Goal: Information Seeking & Learning: Learn about a topic

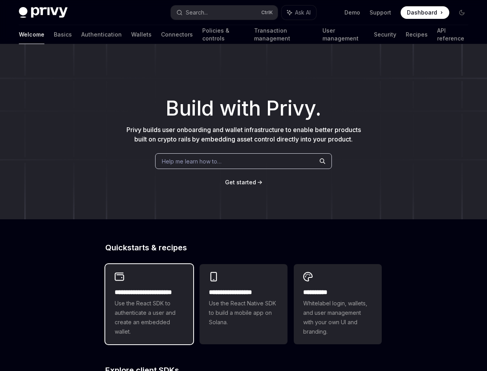
scroll to position [118, 0]
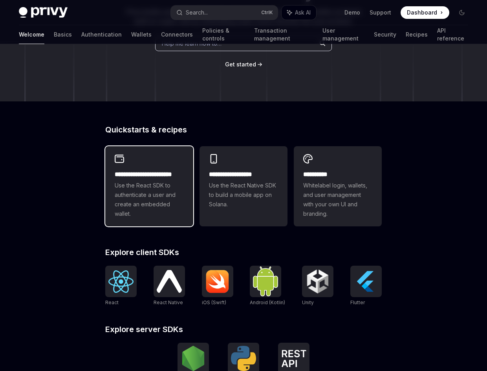
click at [168, 182] on span "Use the React SDK to authenticate a user and create an embedded wallet." at bounding box center [149, 200] width 69 height 38
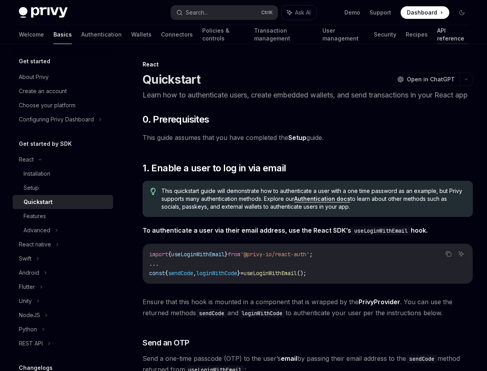
click at [437, 37] on link "API reference" at bounding box center [452, 34] width 31 height 19
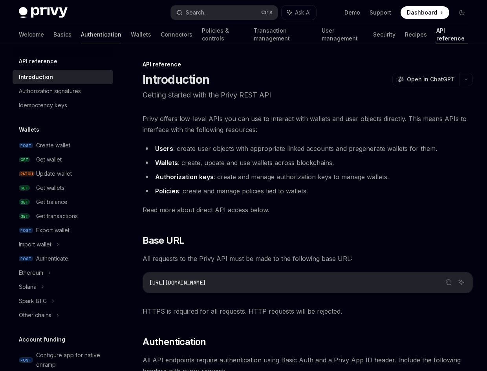
click at [81, 36] on link "Authentication" at bounding box center [101, 34] width 40 height 19
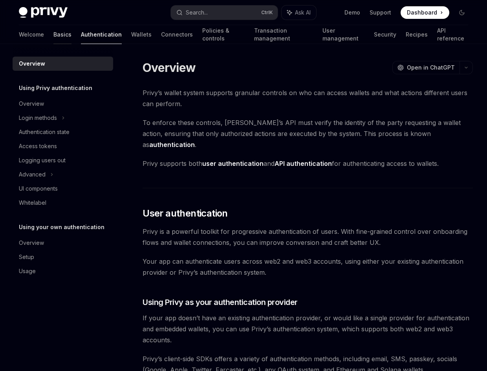
click at [53, 26] on link "Basics" at bounding box center [62, 34] width 18 height 19
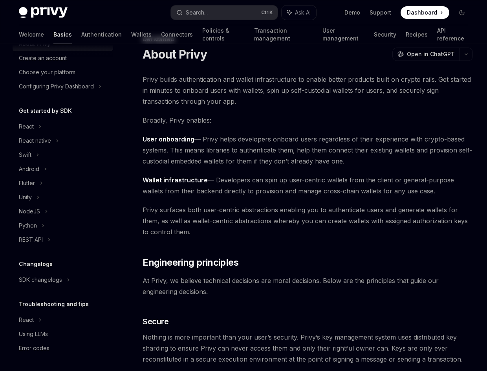
scroll to position [118, 0]
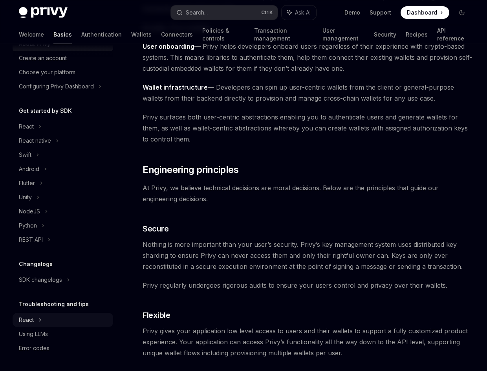
click at [64, 133] on div "React" at bounding box center [63, 126] width 100 height 14
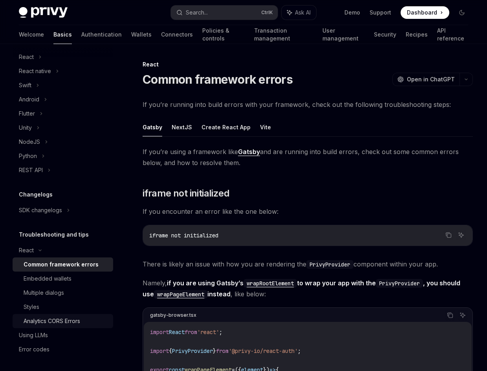
scroll to position [104, 0]
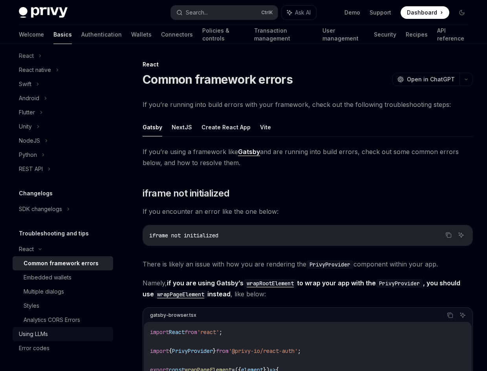
click at [62, 337] on div "Using LLMs" at bounding box center [64, 333] width 90 height 9
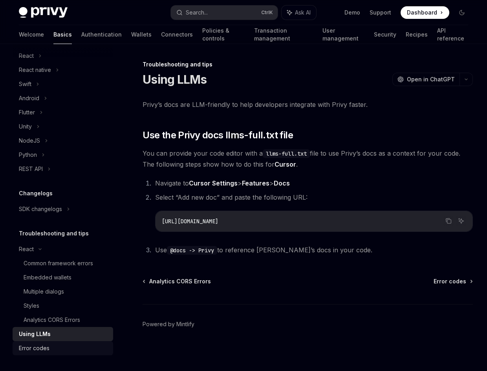
click at [59, 348] on div "Error codes" at bounding box center [64, 347] width 90 height 9
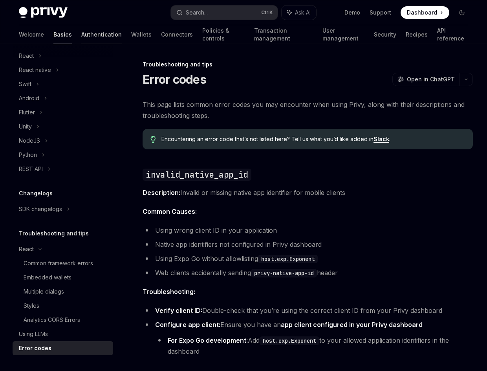
click at [81, 33] on link "Authentication" at bounding box center [101, 34] width 40 height 19
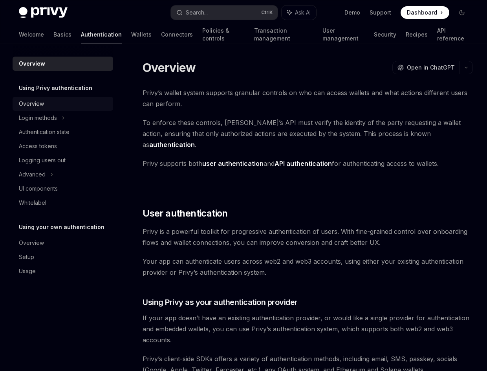
click at [70, 109] on link "Overview" at bounding box center [63, 104] width 100 height 14
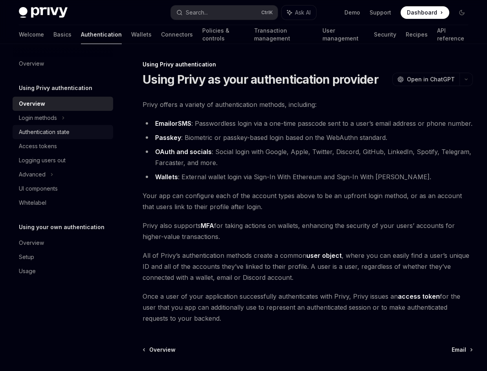
click at [69, 130] on div "Authentication state" at bounding box center [44, 131] width 51 height 9
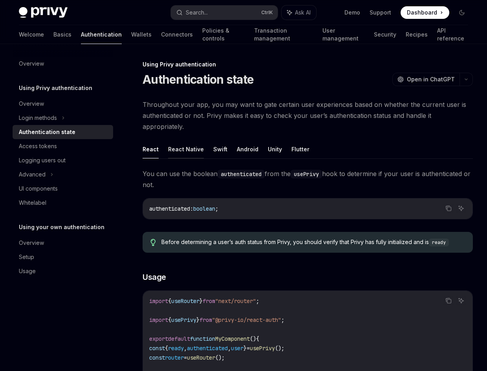
click at [184, 141] on button "React Native" at bounding box center [186, 149] width 36 height 18
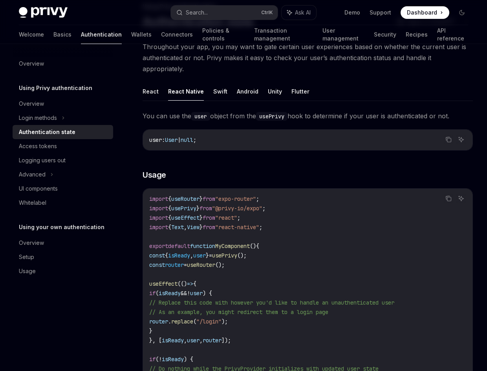
scroll to position [79, 0]
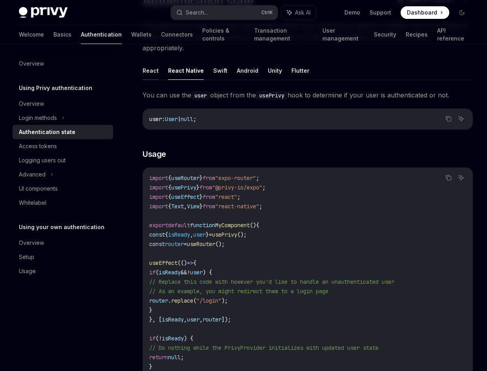
click at [153, 62] on button "React" at bounding box center [151, 70] width 16 height 18
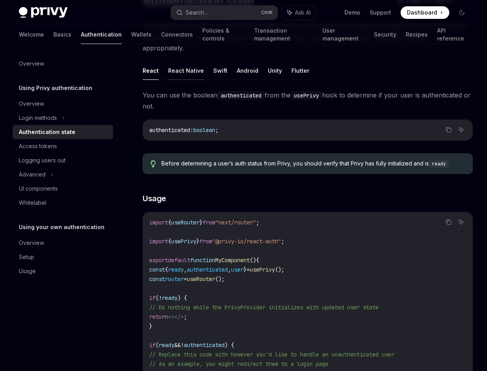
click at [175, 61] on button "React Native" at bounding box center [186, 70] width 36 height 18
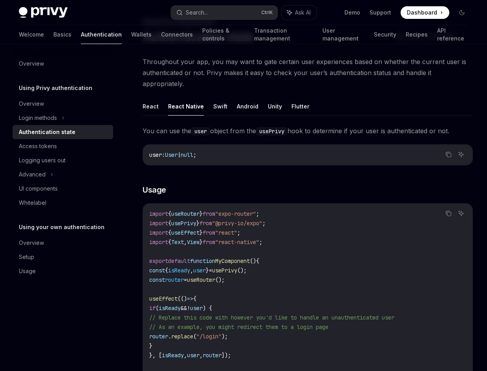
scroll to position [39, 0]
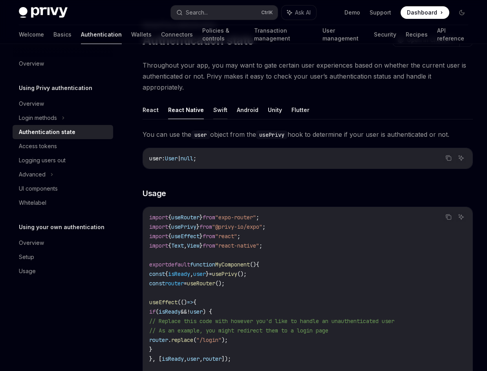
click at [217, 102] on button "Swift" at bounding box center [220, 109] width 14 height 18
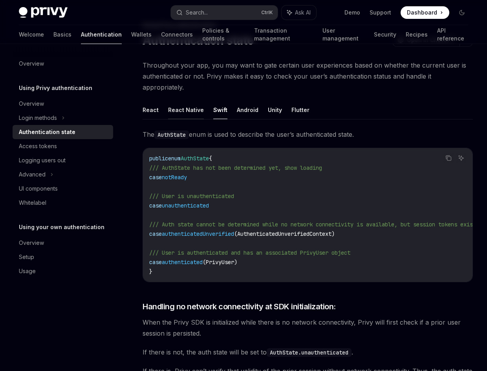
click at [186, 100] on button "React Native" at bounding box center [186, 109] width 36 height 18
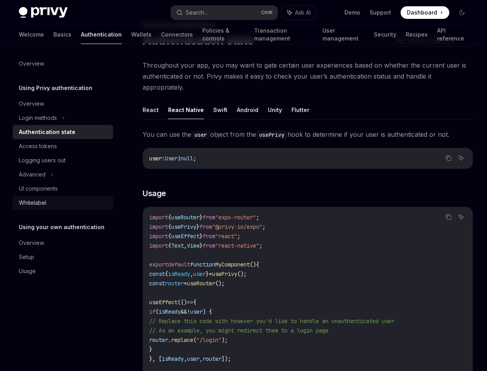
click at [51, 205] on div "Whitelabel" at bounding box center [64, 202] width 90 height 9
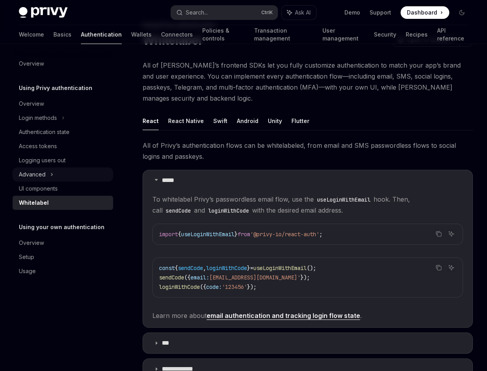
click at [54, 174] on div "Advanced" at bounding box center [63, 174] width 100 height 14
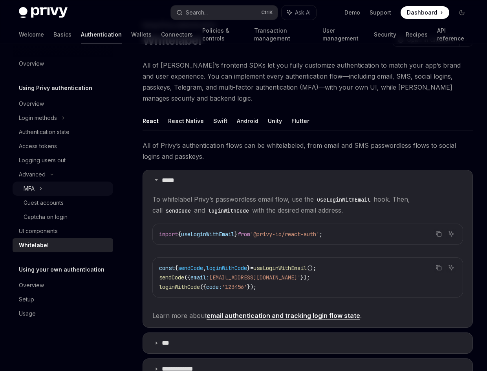
click at [53, 189] on div "MFA" at bounding box center [63, 188] width 100 height 14
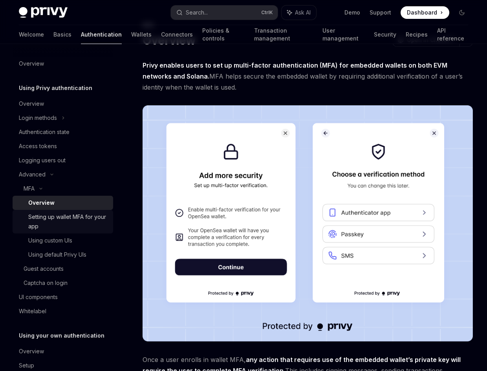
click at [72, 221] on div "Setting up wallet MFA for your app" at bounding box center [68, 221] width 80 height 19
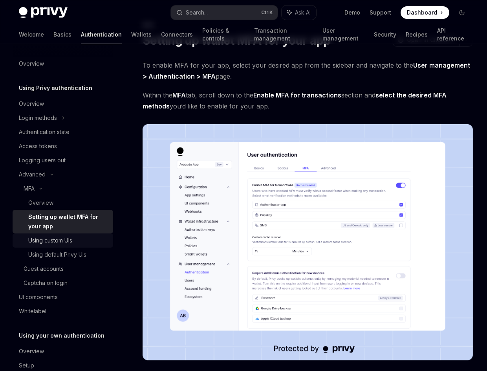
click at [66, 244] on div "Using custom UIs" at bounding box center [50, 240] width 44 height 9
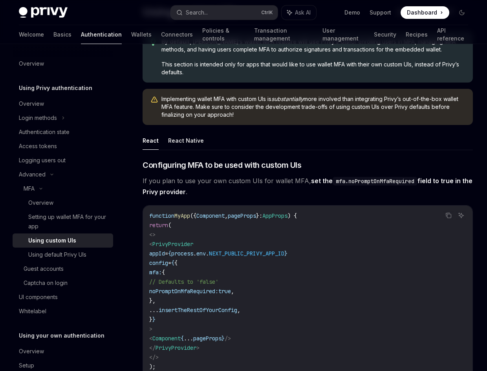
scroll to position [118, 0]
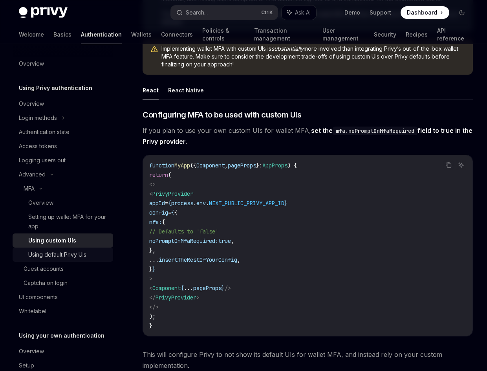
click at [82, 258] on div "Using default Privy UIs" at bounding box center [57, 254] width 58 height 9
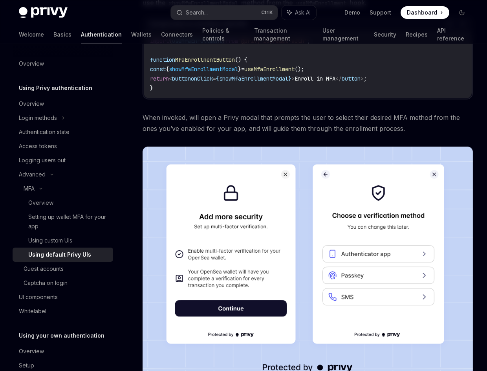
scroll to position [196, 0]
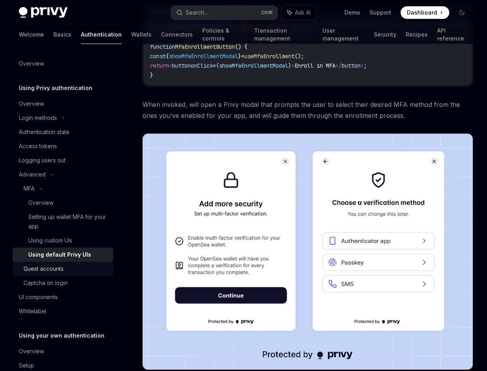
click at [63, 267] on div "Guest accounts" at bounding box center [44, 268] width 40 height 9
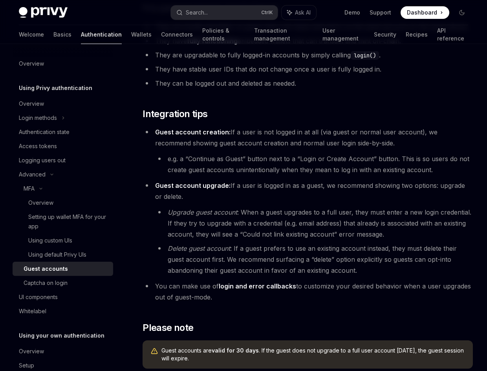
scroll to position [157, 0]
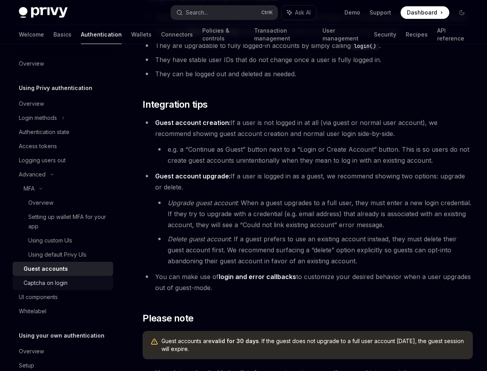
click at [55, 285] on div "Captcha on login" at bounding box center [46, 282] width 44 height 9
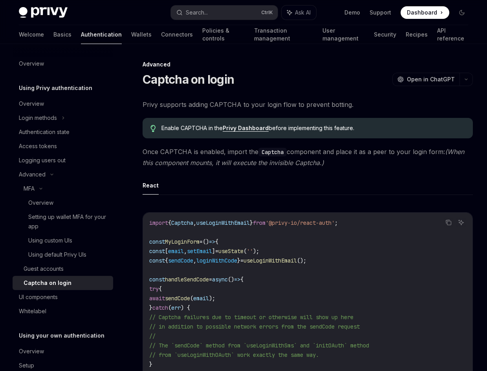
scroll to position [118, 0]
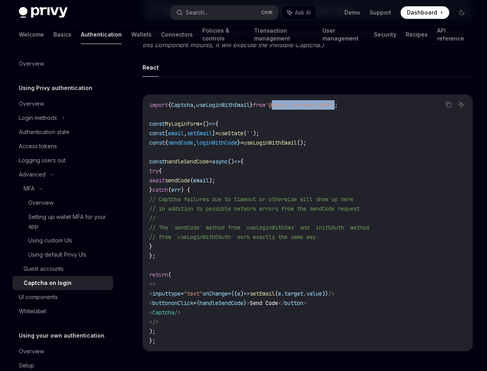
drag, startPoint x: 287, startPoint y: 103, endPoint x: 353, endPoint y: 103, distance: 65.2
click at [334, 103] on span "'@privy-io/react-auth'" at bounding box center [299, 104] width 69 height 7
copy span "@privy-io/react-auth"
click at [206, 107] on span "useLoginWithEmail" at bounding box center [222, 104] width 53 height 7
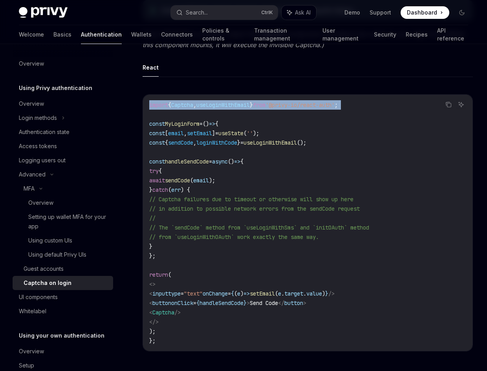
click at [206, 107] on span "useLoginWithEmail" at bounding box center [222, 104] width 53 height 7
copy code "import { Captcha , useLoginWithEmail } from '@privy-io/react-auth' ;"
click at [69, 241] on div "Using custom UIs" at bounding box center [50, 240] width 44 height 9
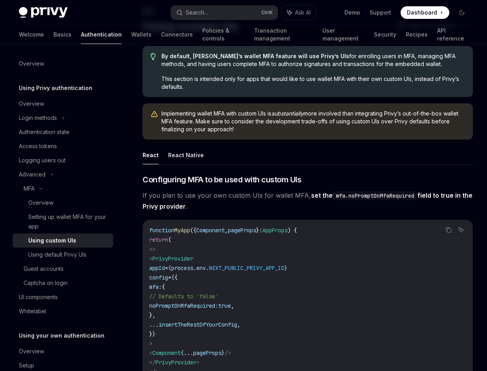
scroll to position [39, 0]
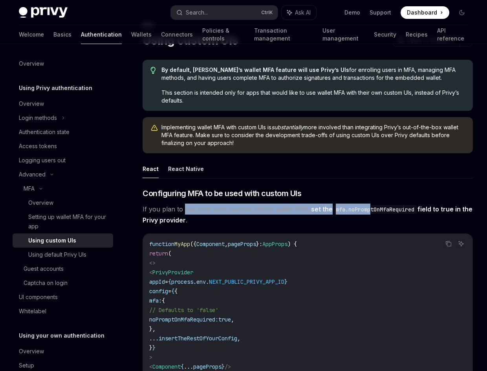
drag, startPoint x: 183, startPoint y: 210, endPoint x: 367, endPoint y: 210, distance: 184.1
click at [367, 210] on span "If you plan to use your own custom UIs for wallet MFA, set the mfa.noPromptOnMf…" at bounding box center [308, 214] width 330 height 22
click at [367, 210] on code "mfa.noPromptOnMfaRequired" at bounding box center [375, 209] width 85 height 9
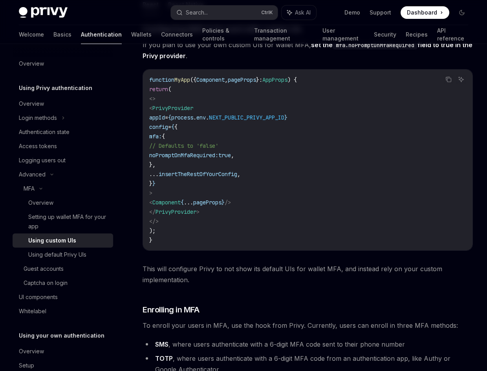
scroll to position [196, 0]
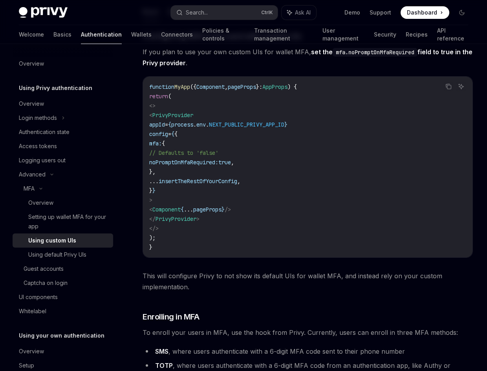
drag, startPoint x: 168, startPoint y: 115, endPoint x: 240, endPoint y: 200, distance: 111.1
click at [240, 200] on code "function MyApp ({ Component , pageProps } : AppProps ) { return ( <> < PrivyPro…" at bounding box center [307, 167] width 317 height 170
copy code "< PrivyProvider appId = { process . env . NEXT_PUBLIC_PRIVY_APP_ID } config = {…"
click at [194, 104] on code "function MyApp ({ Component , pageProps } : AppProps ) { return ( <> < PrivyPro…" at bounding box center [307, 167] width 317 height 170
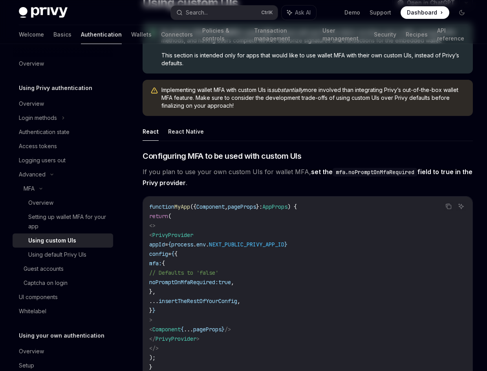
scroll to position [0, 0]
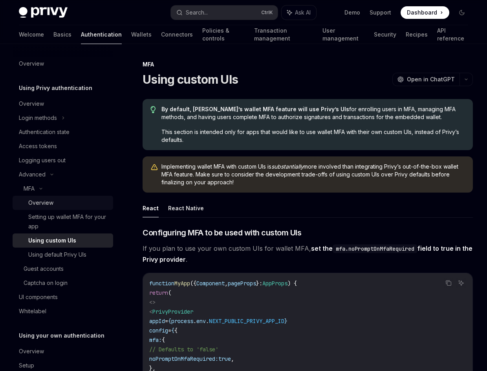
click at [56, 204] on div "Overview" at bounding box center [68, 202] width 80 height 9
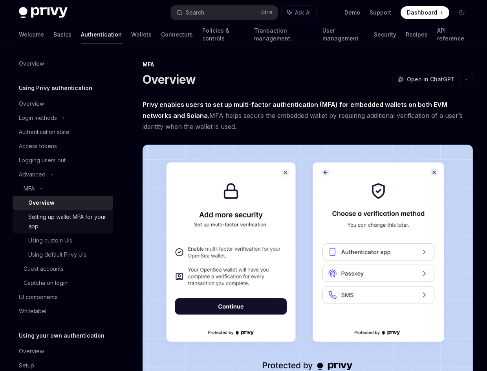
click at [53, 216] on div "Setting up wallet MFA for your app" at bounding box center [68, 221] width 80 height 19
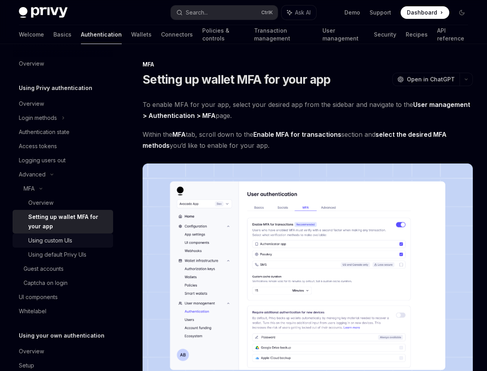
click at [40, 243] on div "Using custom UIs" at bounding box center [50, 240] width 44 height 9
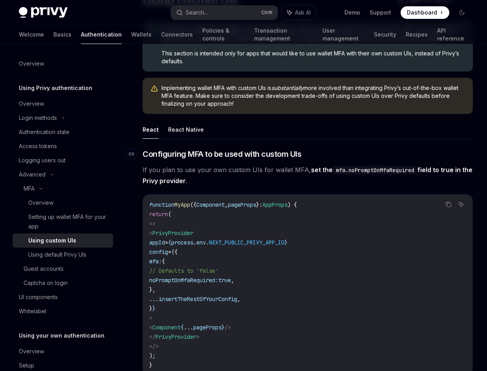
scroll to position [157, 0]
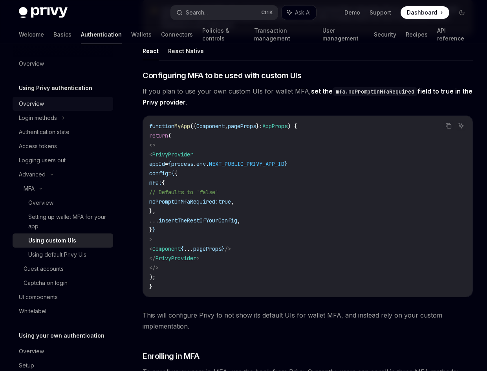
click at [51, 106] on div "Overview" at bounding box center [64, 103] width 90 height 9
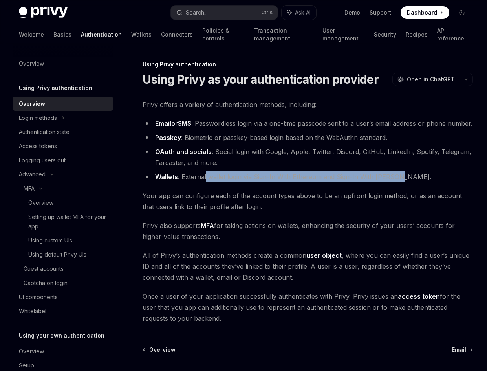
drag, startPoint x: 205, startPoint y: 187, endPoint x: 404, endPoint y: 188, distance: 198.3
click at [404, 182] on li "Wallets : External wallet login via Sign-In With Ethereum and Sign-In With Sola…" at bounding box center [308, 176] width 330 height 11
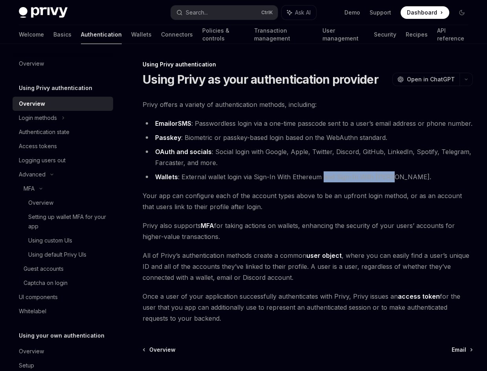
drag, startPoint x: 391, startPoint y: 188, endPoint x: 322, endPoint y: 188, distance: 69.1
click at [322, 182] on li "Wallets : External wallet login via Sign-In With Ethereum and Sign-In With Sola…" at bounding box center [308, 176] width 330 height 11
click at [321, 182] on li "Wallets : External wallet login via Sign-In With Ethereum and Sign-In With Sola…" at bounding box center [308, 176] width 330 height 11
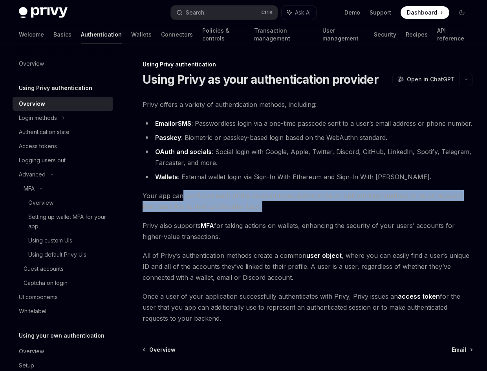
drag, startPoint x: 182, startPoint y: 208, endPoint x: 362, endPoint y: 216, distance: 179.6
click at [362, 212] on span "Your app can configure each of the account types above to be an upfront login m…" at bounding box center [308, 201] width 330 height 22
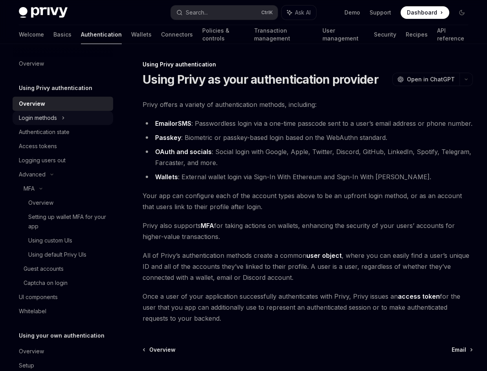
click at [68, 121] on div "Login methods" at bounding box center [63, 118] width 100 height 14
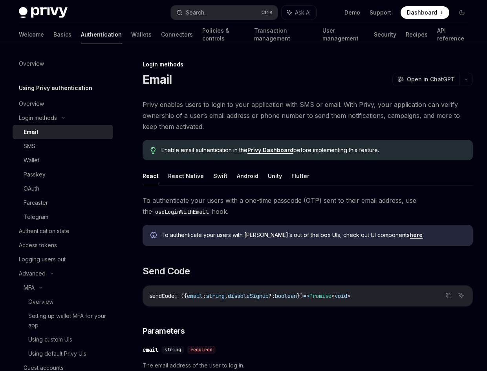
click at [64, 134] on div "Email" at bounding box center [66, 131] width 85 height 9
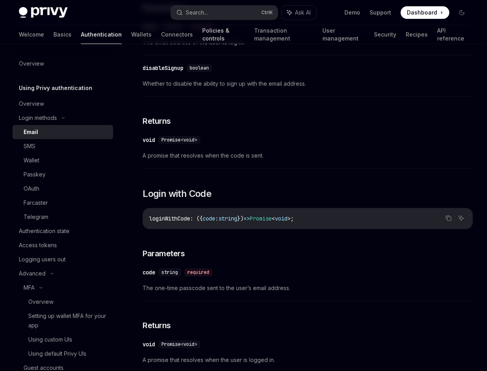
scroll to position [236, 0]
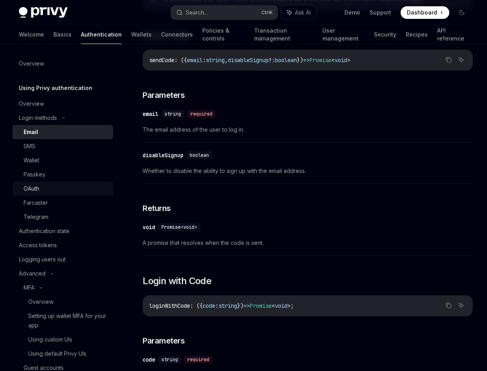
click at [58, 189] on div "OAuth" at bounding box center [66, 188] width 85 height 9
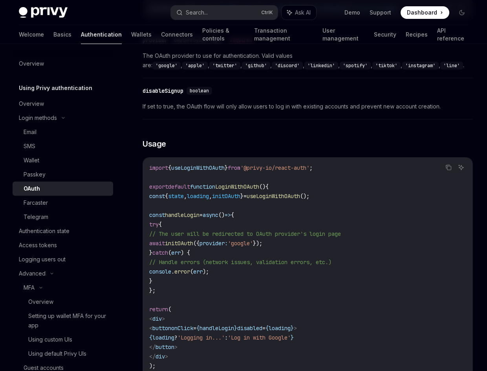
scroll to position [353, 0]
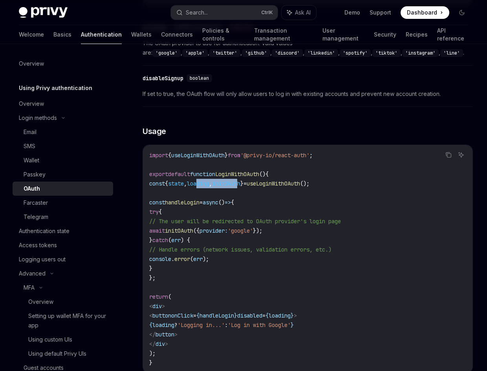
drag, startPoint x: 216, startPoint y: 182, endPoint x: 263, endPoint y: 185, distance: 46.8
click at [263, 185] on span "const { state , loading , initOAuth } = useLoginWithOAuth ();" at bounding box center [229, 183] width 160 height 7
click at [240, 185] on span "initOAuth" at bounding box center [226, 183] width 28 height 7
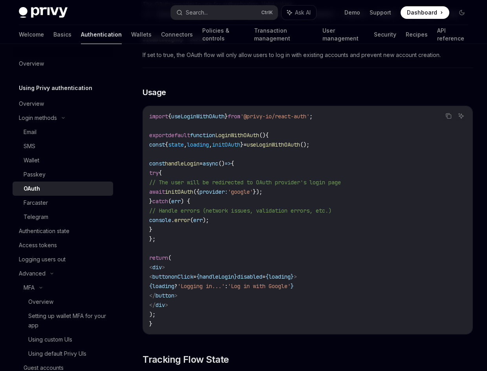
scroll to position [393, 0]
drag, startPoint x: 358, startPoint y: 146, endPoint x: 156, endPoint y: 143, distance: 202.6
click at [156, 143] on code "import { useLoginWithOAuth } from '@privy-io/react-auth' ; export default funct…" at bounding box center [307, 219] width 317 height 217
copy span "const { state , loading , initOAuth } = useLoginWithOAuth ();"
click at [187, 141] on span "," at bounding box center [185, 144] width 3 height 7
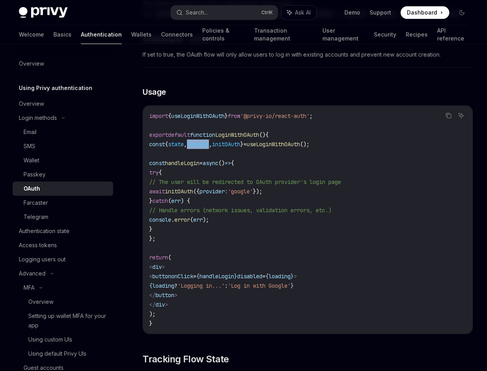
click at [187, 141] on span "," at bounding box center [185, 144] width 3 height 7
drag, startPoint x: 154, startPoint y: 161, endPoint x: 213, endPoint y: 239, distance: 97.5
click at [213, 239] on code "import { useLoginWithOAuth } from '@privy-io/react-auth' ; export default funct…" at bounding box center [307, 219] width 317 height 217
copy code "const handleLogin = async () => { try { // The user will be redirected to OAuth…"
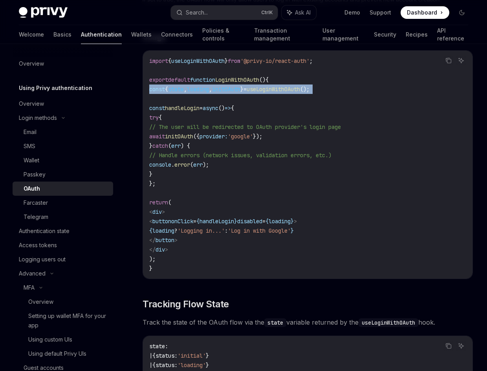
scroll to position [471, 0]
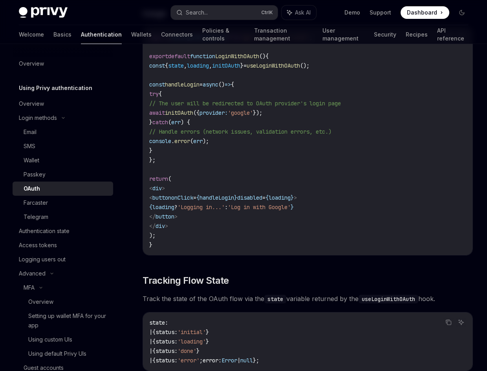
click at [290, 210] on span "'Log in with Google'" at bounding box center [259, 206] width 63 height 7
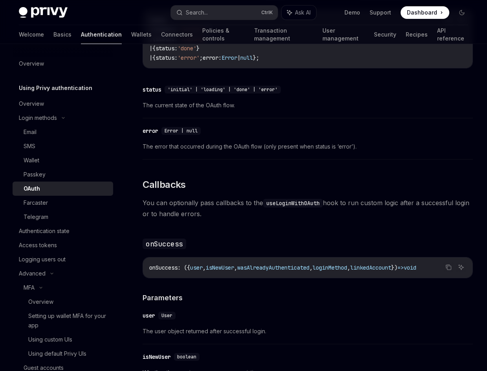
scroll to position [785, 0]
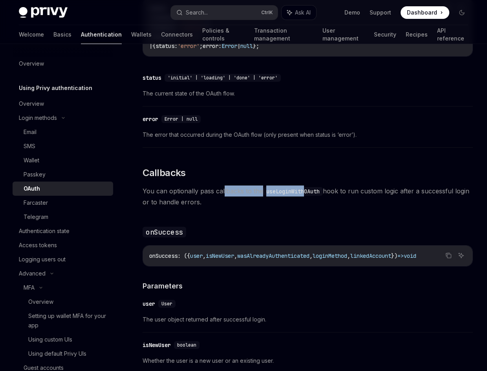
drag, startPoint x: 223, startPoint y: 193, endPoint x: 304, endPoint y: 191, distance: 81.3
click at [304, 191] on span "You can optionally pass callbacks to the useLoginWithOAuth hook to run custom l…" at bounding box center [308, 196] width 330 height 22
click at [304, 191] on code "useLoginWithOAuth" at bounding box center [293, 191] width 60 height 9
click at [204, 236] on h3 "​ onSuccess" at bounding box center [308, 231] width 330 height 11
drag, startPoint x: 371, startPoint y: 192, endPoint x: 391, endPoint y: 193, distance: 20.4
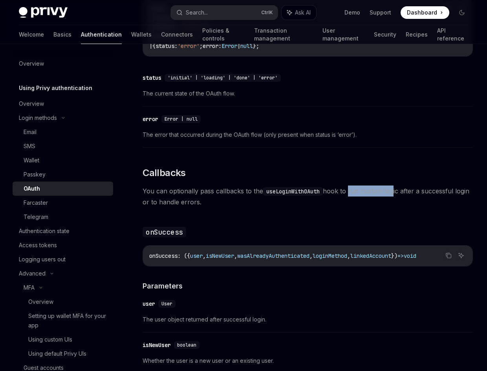
click at [391, 193] on span "You can optionally pass callbacks to the useLoginWithOAuth hook to run custom l…" at bounding box center [308, 196] width 330 height 22
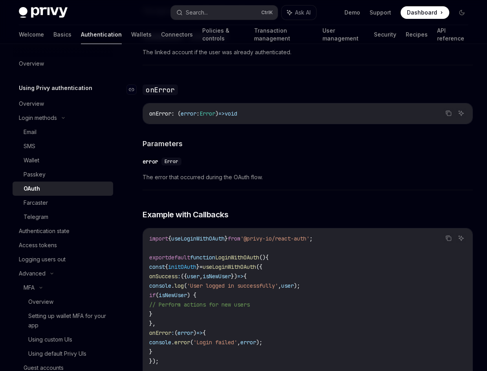
scroll to position [1256, 0]
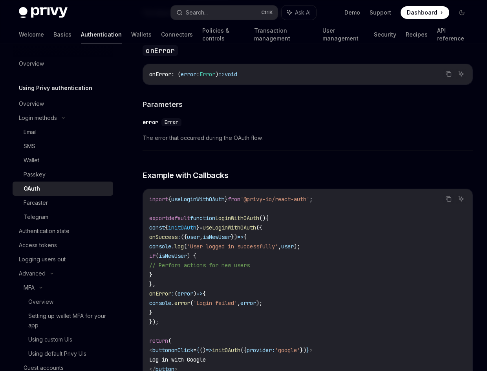
drag, startPoint x: 187, startPoint y: 284, endPoint x: 174, endPoint y: 239, distance: 47.1
click at [174, 239] on code "import { useLoginWithOAuth } from '@privy-io/react-auth' ; export default funct…" at bounding box center [307, 293] width 317 height 198
copy code "onSuccess : ({ user , isNewUser }) => { console . log ( 'User logged in success…"
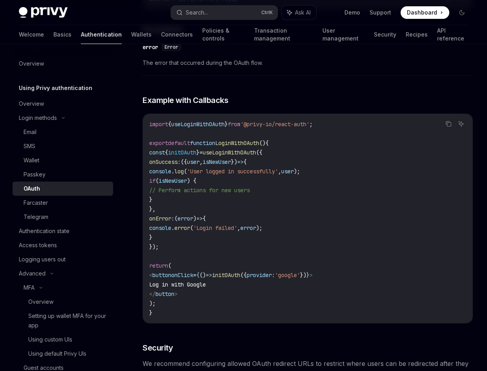
scroll to position [1335, 0]
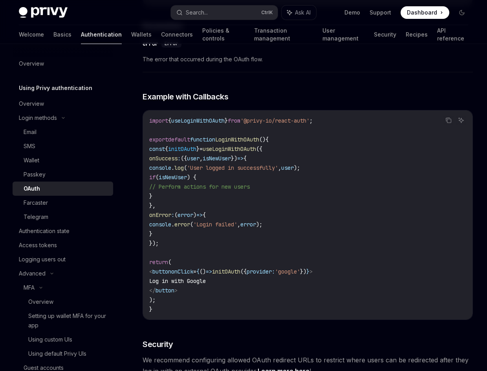
click at [264, 216] on code "import { useLoginWithOAuth } from '@privy-io/react-auth' ; export default funct…" at bounding box center [307, 215] width 317 height 198
drag, startPoint x: 237, startPoint y: 187, endPoint x: 306, endPoint y: 186, distance: 68.7
click at [250, 186] on span "// Perform actions for new users" at bounding box center [199, 186] width 100 height 7
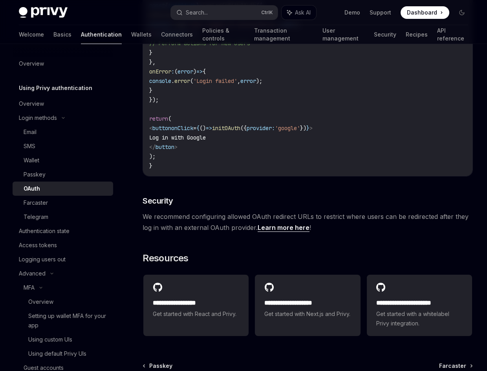
scroll to position [1492, 0]
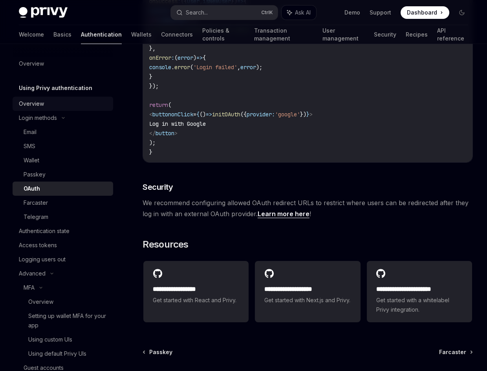
click at [49, 103] on div "Overview" at bounding box center [64, 103] width 90 height 9
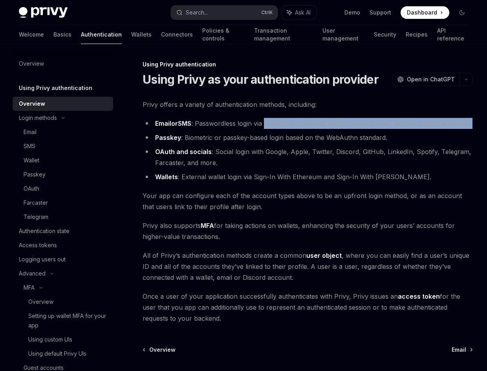
drag, startPoint x: 275, startPoint y: 117, endPoint x: 426, endPoint y: 130, distance: 151.3
click at [426, 129] on li "Email or SMS : Passwordless login via a one-time passcode sent to a user’s emai…" at bounding box center [308, 123] width 330 height 11
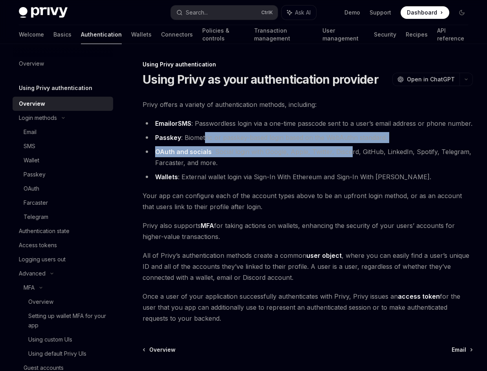
drag, startPoint x: 205, startPoint y: 151, endPoint x: 349, endPoint y: 154, distance: 143.3
click at [349, 154] on ul "Email or SMS : Passwordless login via a one-time passcode sent to a user’s emai…" at bounding box center [308, 150] width 330 height 64
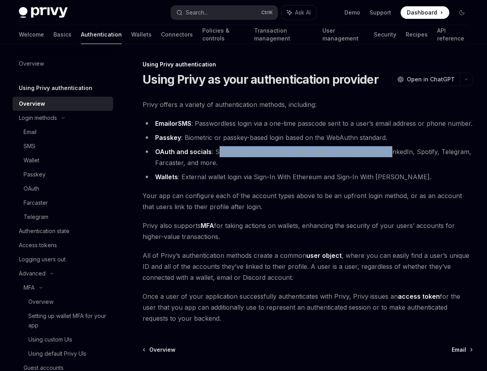
drag, startPoint x: 216, startPoint y: 163, endPoint x: 389, endPoint y: 167, distance: 172.8
click at [389, 167] on li "OAuth and socials : Social login with Google, Apple, Twitter, Discord, GitHub, …" at bounding box center [308, 157] width 330 height 22
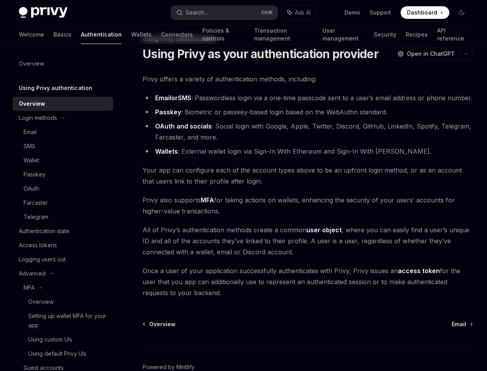
scroll to position [39, 0]
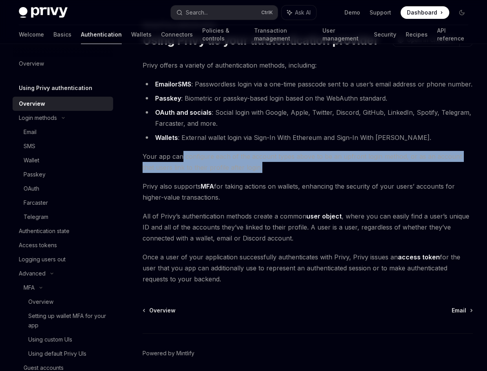
drag, startPoint x: 181, startPoint y: 166, endPoint x: 318, endPoint y: 174, distance: 136.5
click at [318, 173] on span "Your app can configure each of the account types above to be an upfront login m…" at bounding box center [308, 162] width 330 height 22
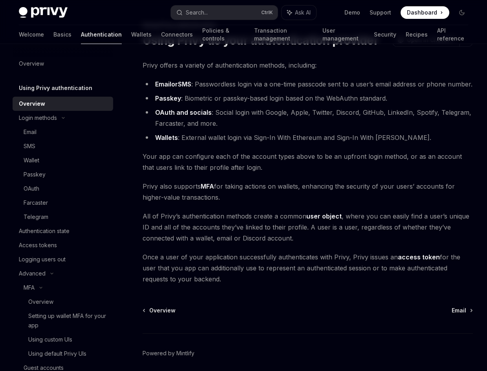
drag, startPoint x: 200, startPoint y: 198, endPoint x: 353, endPoint y: 205, distance: 153.2
click at [353, 203] on span "Privy also supports MFA for taking actions on wallets, enhancing the security o…" at bounding box center [308, 192] width 330 height 22
drag, startPoint x: 343, startPoint y: 205, endPoint x: 310, endPoint y: 195, distance: 33.9
click at [310, 195] on span "Privy also supports MFA for taking actions on wallets, enhancing the security o…" at bounding box center [308, 192] width 330 height 22
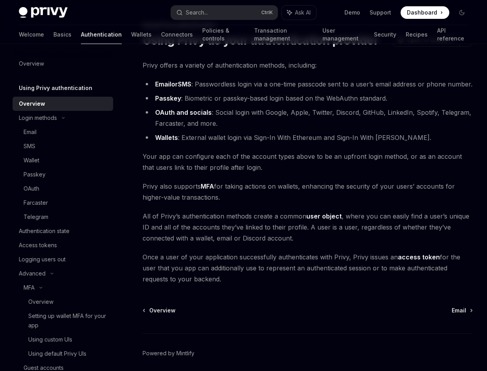
click at [310, 195] on span "Privy also supports MFA for taking actions on wallets, enhancing the security o…" at bounding box center [308, 192] width 330 height 22
drag, startPoint x: 305, startPoint y: 195, endPoint x: 379, endPoint y: 210, distance: 74.8
click at [379, 203] on span "Privy also supports MFA for taking actions on wallets, enhancing the security o…" at bounding box center [308, 192] width 330 height 22
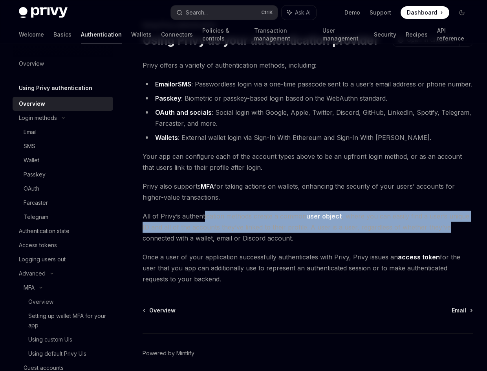
drag, startPoint x: 203, startPoint y: 231, endPoint x: 452, endPoint y: 234, distance: 248.5
click at [452, 234] on span "All of Privy’s authentication methods create a common user object , where you c…" at bounding box center [308, 226] width 330 height 33
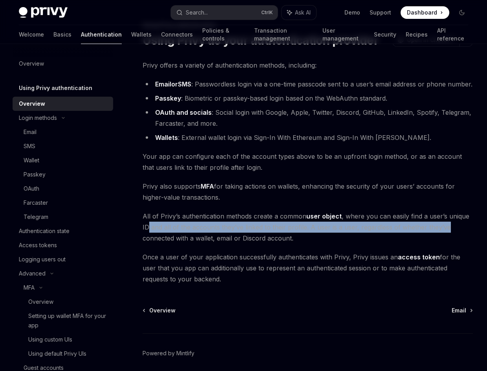
drag, startPoint x: 446, startPoint y: 238, endPoint x: 149, endPoint y: 237, distance: 297.2
click at [149, 237] on span "All of Privy’s authentication methods create a common user object , where you c…" at bounding box center [308, 226] width 330 height 33
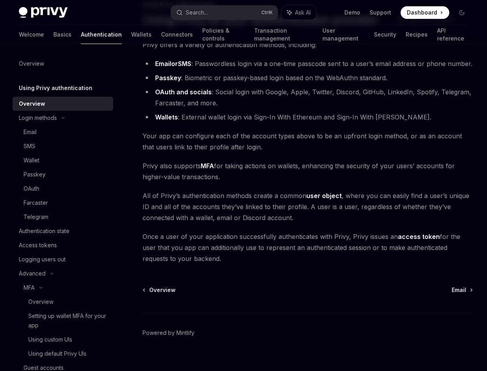
scroll to position [79, 0]
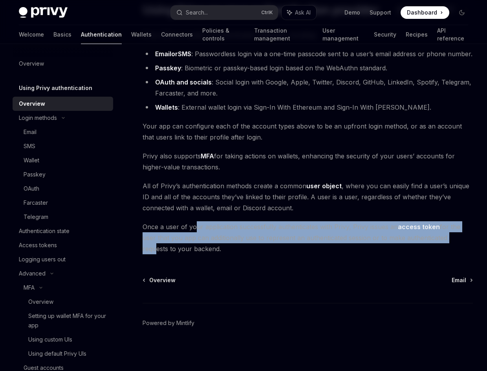
drag, startPoint x: 196, startPoint y: 227, endPoint x: 457, endPoint y: 239, distance: 260.9
click at [457, 239] on span "Once a user of your application successfully authenticates with Privy, Privy is…" at bounding box center [308, 237] width 330 height 33
drag, startPoint x: 203, startPoint y: 245, endPoint x: 468, endPoint y: 249, distance: 264.6
click at [468, 249] on span "Once a user of your application successfully authenticates with Privy, Privy is…" at bounding box center [308, 237] width 330 height 33
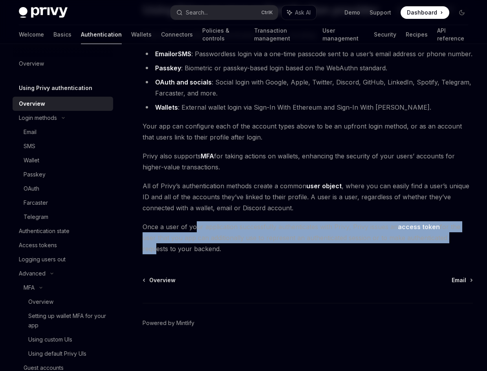
click at [468, 249] on span "Once a user of your application successfully authenticates with Privy, Privy is…" at bounding box center [308, 237] width 330 height 33
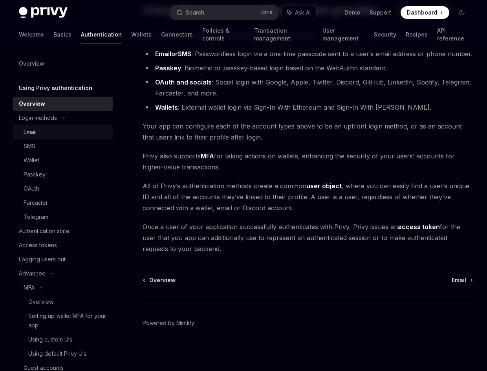
click at [53, 134] on div "Email" at bounding box center [66, 131] width 85 height 9
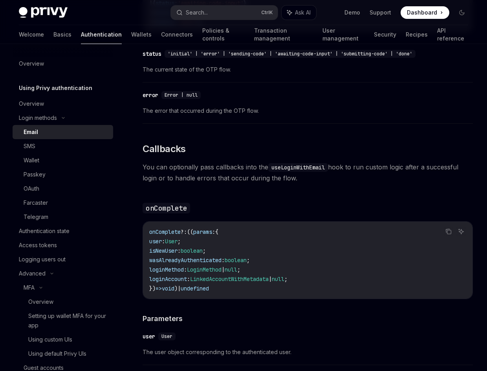
scroll to position [1021, 0]
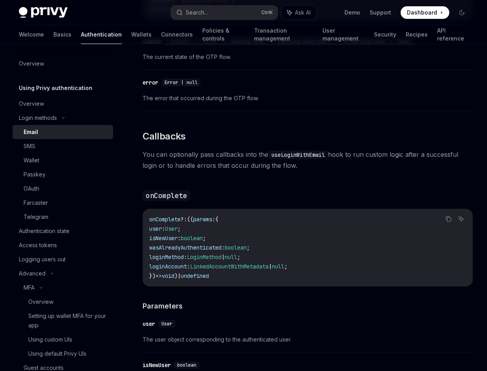
click at [187, 266] on span "loginAccount" at bounding box center [168, 266] width 38 height 7
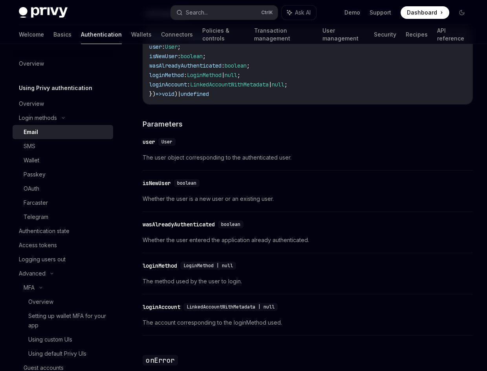
scroll to position [1217, 0]
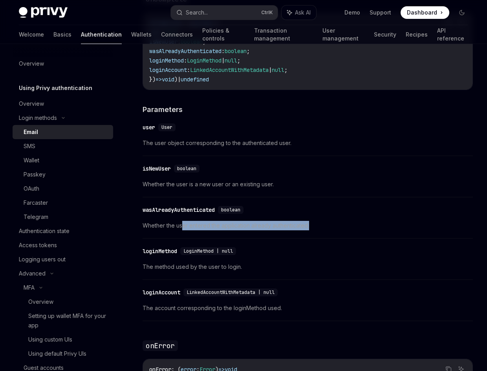
drag, startPoint x: 183, startPoint y: 225, endPoint x: 322, endPoint y: 223, distance: 139.0
click at [322, 223] on span "Whether the user entered the application already authenticated." at bounding box center [308, 225] width 330 height 9
drag, startPoint x: 310, startPoint y: 225, endPoint x: 207, endPoint y: 223, distance: 102.9
click at [207, 223] on span "Whether the user entered the application already authenticated." at bounding box center [308, 225] width 330 height 9
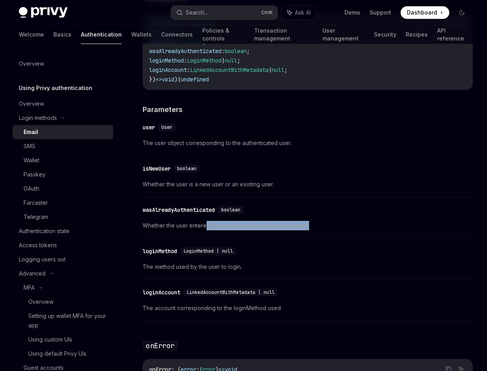
click at [207, 223] on span "Whether the user entered the application already authenticated." at bounding box center [308, 225] width 330 height 9
drag, startPoint x: 201, startPoint y: 227, endPoint x: 321, endPoint y: 229, distance: 120.5
click at [321, 229] on span "Whether the user entered the application already authenticated." at bounding box center [308, 225] width 330 height 9
drag, startPoint x: 295, startPoint y: 227, endPoint x: 234, endPoint y: 229, distance: 61.3
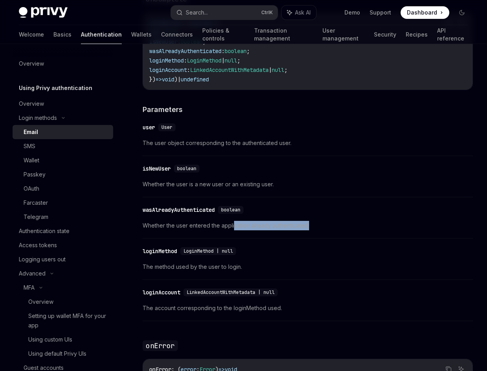
click at [234, 229] on span "Whether the user entered the application already authenticated." at bounding box center [308, 225] width 330 height 9
drag, startPoint x: 234, startPoint y: 229, endPoint x: 227, endPoint y: 230, distance: 7.1
click at [233, 229] on span "Whether the user entered the application already authenticated." at bounding box center [308, 225] width 330 height 9
drag, startPoint x: 155, startPoint y: 268, endPoint x: 259, endPoint y: 268, distance: 104.0
click at [259, 268] on span "The method used by the user to login." at bounding box center [308, 266] width 330 height 9
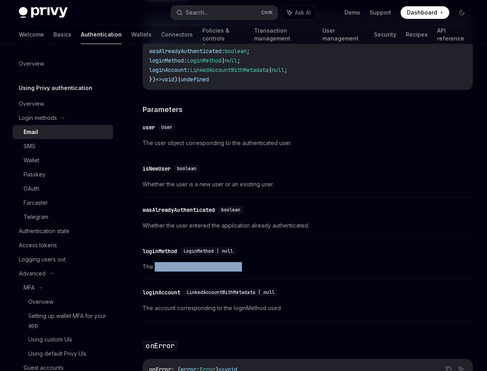
click at [259, 268] on span "The method used by the user to login." at bounding box center [308, 266] width 330 height 9
drag, startPoint x: 243, startPoint y: 265, endPoint x: 182, endPoint y: 266, distance: 61.3
click at [182, 266] on span "The method used by the user to login." at bounding box center [308, 266] width 330 height 9
drag, startPoint x: 181, startPoint y: 305, endPoint x: 256, endPoint y: 305, distance: 75.4
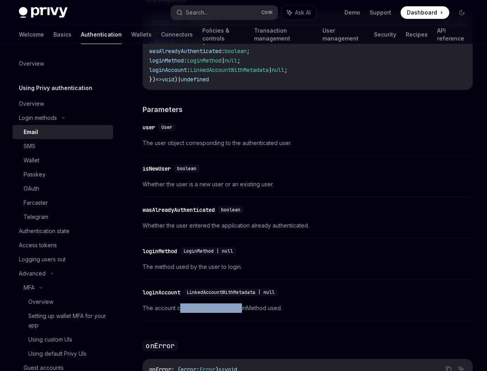
click at [256, 305] on span "The account corresponding to the loginMethod used." at bounding box center [308, 307] width 330 height 9
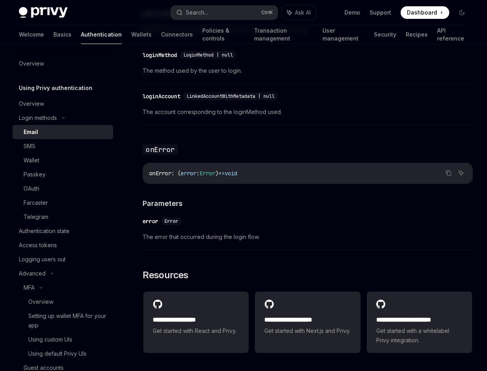
scroll to position [1413, 0]
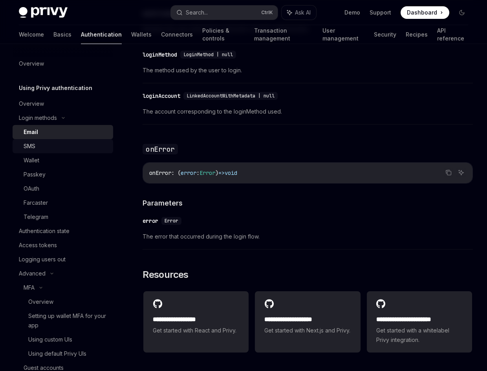
click at [64, 148] on div "SMS" at bounding box center [66, 145] width 85 height 9
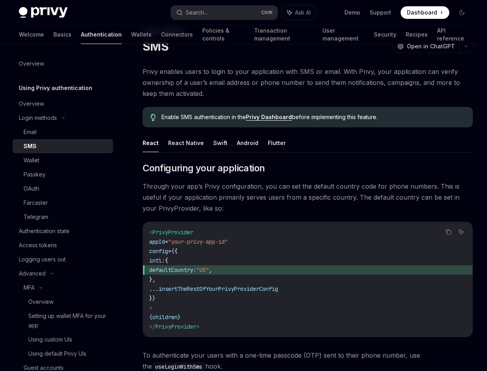
scroll to position [79, 0]
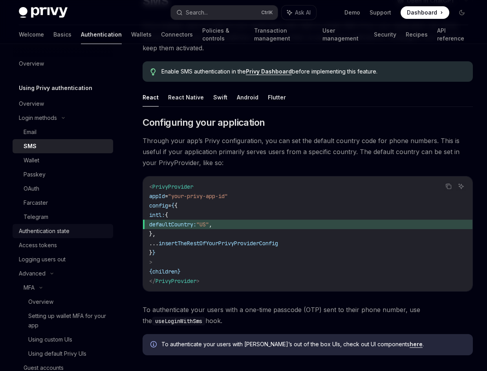
click at [79, 230] on div "Authentication state" at bounding box center [64, 230] width 90 height 9
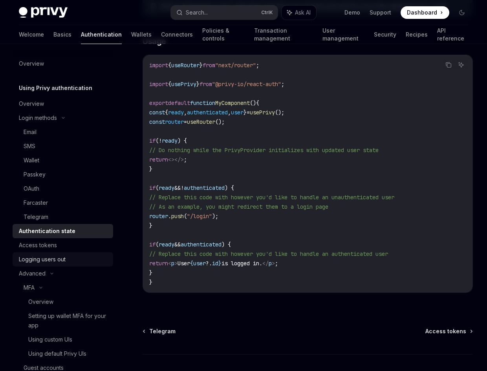
scroll to position [39, 0]
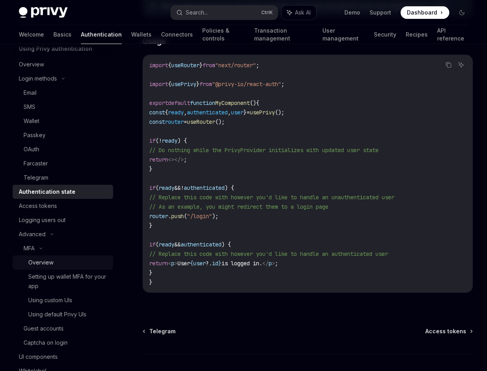
click at [60, 258] on div "Overview" at bounding box center [68, 262] width 80 height 9
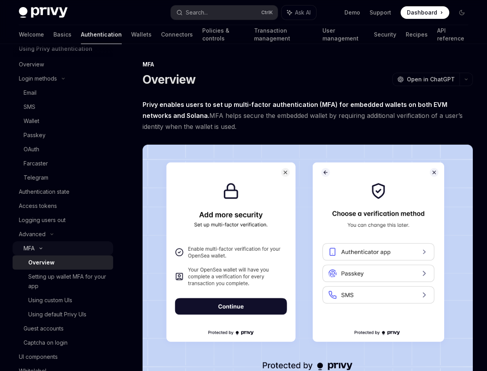
click at [62, 252] on div "MFA" at bounding box center [63, 248] width 100 height 14
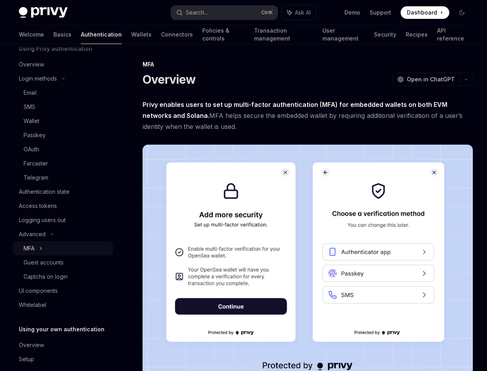
click at [62, 248] on div "MFA" at bounding box center [63, 248] width 100 height 14
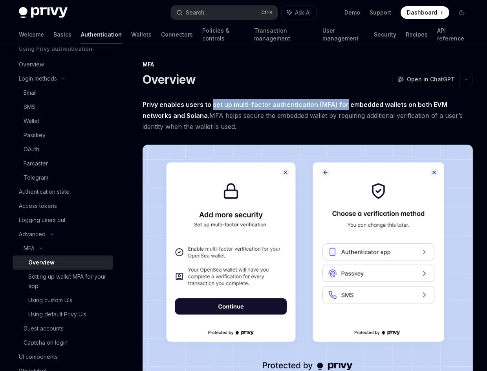
drag, startPoint x: 212, startPoint y: 108, endPoint x: 343, endPoint y: 100, distance: 132.1
click at [343, 100] on span "Privy enables users to set up multi-factor authentication (MFA) for embedded wa…" at bounding box center [308, 115] width 330 height 33
click at [343, 100] on strong "Privy enables users to set up multi-factor authentication (MFA) for embedded wa…" at bounding box center [295, 109] width 305 height 19
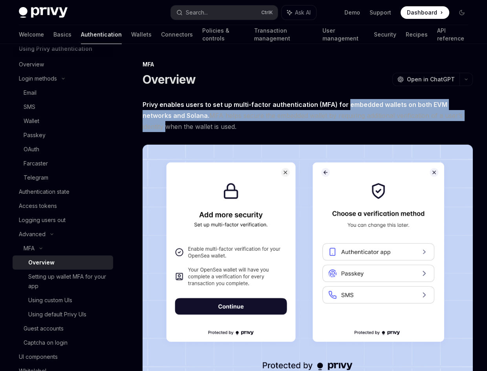
drag, startPoint x: 344, startPoint y: 107, endPoint x: 465, endPoint y: 110, distance: 121.0
click at [465, 110] on span "Privy enables users to set up multi-factor authentication (MFA) for embedded wa…" at bounding box center [308, 115] width 330 height 33
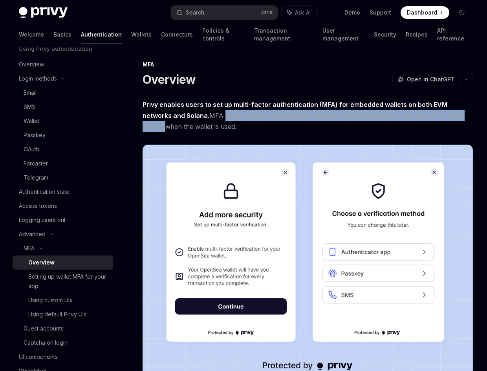
drag, startPoint x: 457, startPoint y: 113, endPoint x: 192, endPoint y: 117, distance: 265.4
click at [192, 117] on span "Privy enables users to set up multi-factor authentication (MFA) for embedded wa…" at bounding box center [308, 115] width 330 height 33
click at [193, 117] on span "Privy enables users to set up multi-factor authentication (MFA) for embedded wa…" at bounding box center [308, 115] width 330 height 33
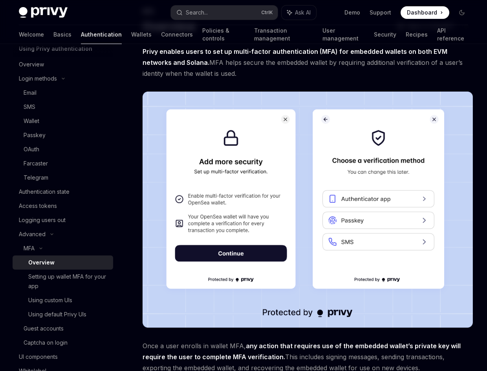
scroll to position [39, 0]
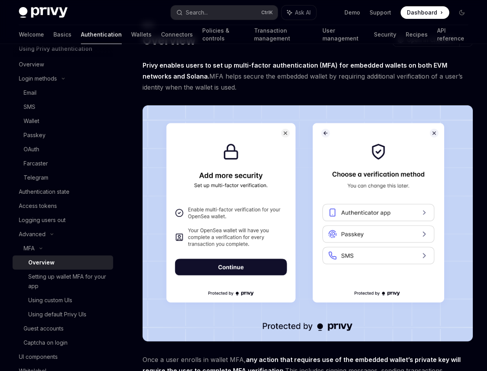
drag, startPoint x: 277, startPoint y: 73, endPoint x: 447, endPoint y: 89, distance: 170.3
click at [447, 89] on span "Privy enables users to set up multi-factor authentication (MFA) for embedded wa…" at bounding box center [308, 76] width 330 height 33
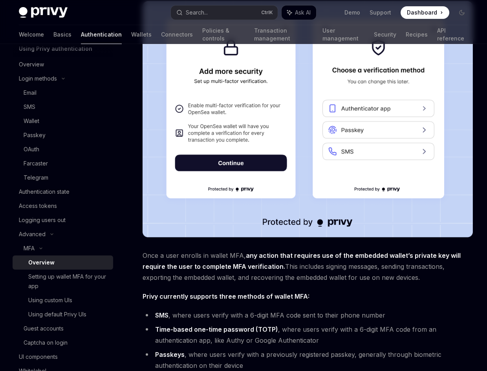
scroll to position [157, 0]
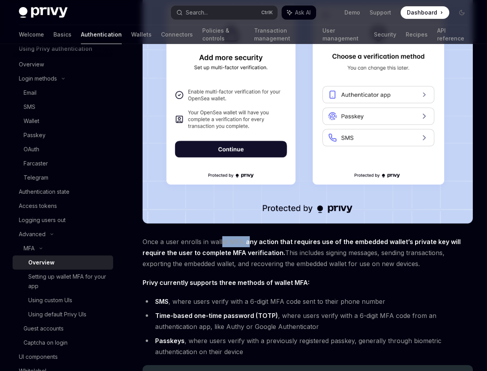
drag, startPoint x: 220, startPoint y: 239, endPoint x: 249, endPoint y: 238, distance: 29.1
click at [249, 238] on span "Once a user enrolls in wallet MFA, any action that requires use of the embedded…" at bounding box center [308, 252] width 330 height 33
click at [249, 238] on strong "any action that requires use of the embedded wallet’s private key will require …" at bounding box center [302, 247] width 318 height 19
drag, startPoint x: 208, startPoint y: 254, endPoint x: 441, endPoint y: 258, distance: 233.2
click at [441, 258] on span "Once a user enrolls in wallet MFA, any action that requires use of the embedded…" at bounding box center [308, 252] width 330 height 33
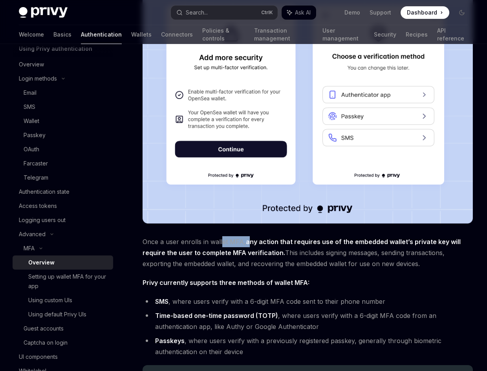
click at [441, 258] on span "Once a user enrolls in wallet MFA, any action that requires use of the embedded…" at bounding box center [308, 252] width 330 height 33
drag, startPoint x: 364, startPoint y: 264, endPoint x: 215, endPoint y: 257, distance: 149.3
click at [215, 257] on span "Once a user enrolls in wallet MFA, any action that requires use of the embedded…" at bounding box center [308, 252] width 330 height 33
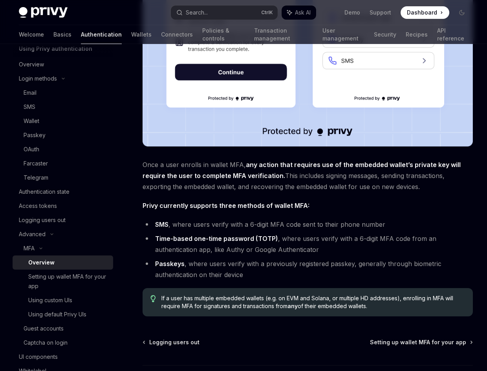
scroll to position [236, 0]
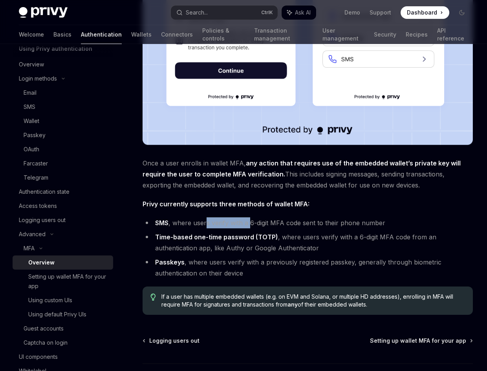
drag, startPoint x: 206, startPoint y: 223, endPoint x: 249, endPoint y: 226, distance: 43.6
click at [249, 226] on li "SMS , where users verify with a 6-digit MFA code sent to their phone number" at bounding box center [308, 222] width 330 height 11
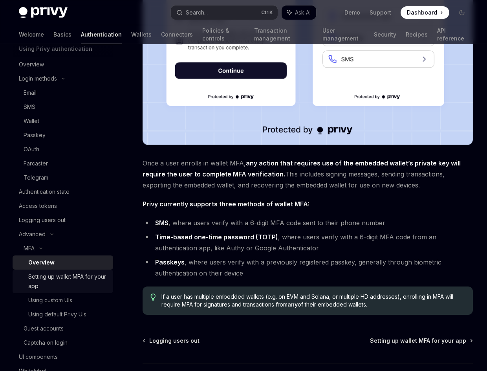
click at [73, 283] on div "Setting up wallet MFA for your app" at bounding box center [68, 281] width 80 height 19
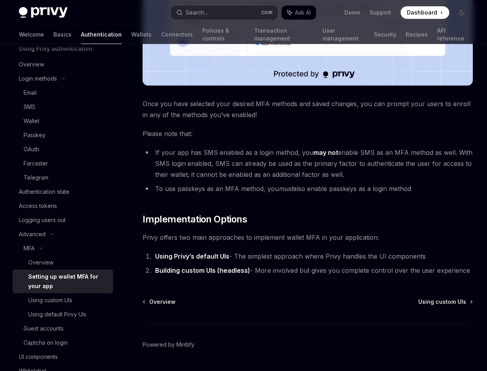
scroll to position [314, 0]
click at [72, 298] on div "Using custom UIs" at bounding box center [50, 299] width 44 height 9
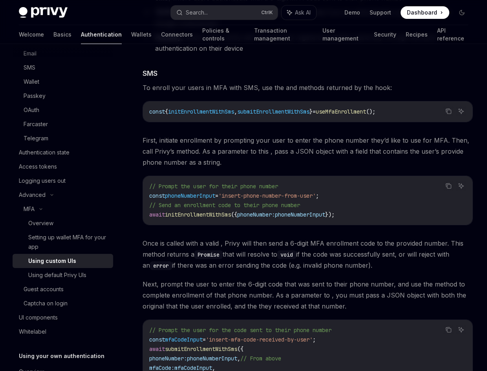
scroll to position [628, 0]
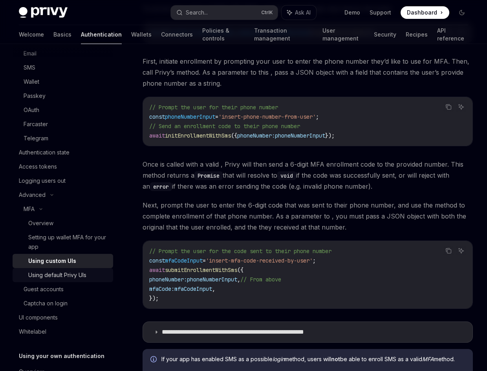
click at [61, 276] on div "Using default Privy UIs" at bounding box center [57, 274] width 58 height 9
click at [56, 285] on div "Guest accounts" at bounding box center [44, 288] width 40 height 9
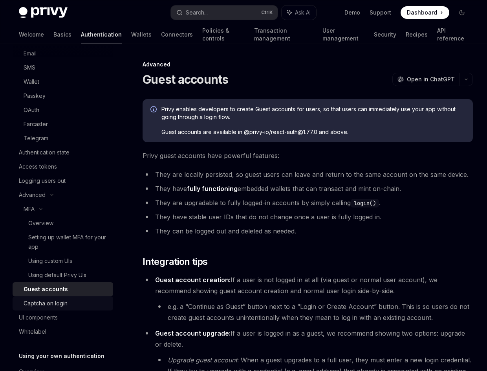
click at [55, 303] on div "Captcha on login" at bounding box center [46, 302] width 44 height 9
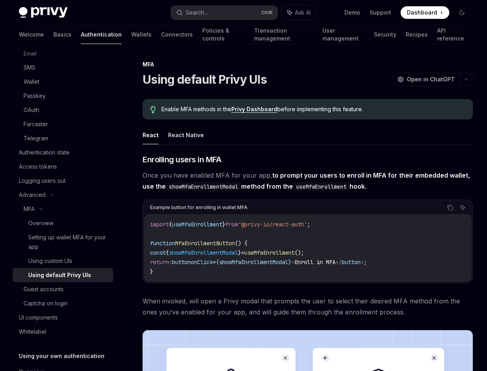
click at [211, 251] on span "showMfaEnrollmentModal" at bounding box center [203, 252] width 69 height 7
click at [283, 248] on code "import { useMfaEnrollment } from '@privy-io/react-auth' ; function MfaEnrollmen…" at bounding box center [307, 247] width 315 height 57
click at [59, 300] on div "Captcha on login" at bounding box center [46, 302] width 44 height 9
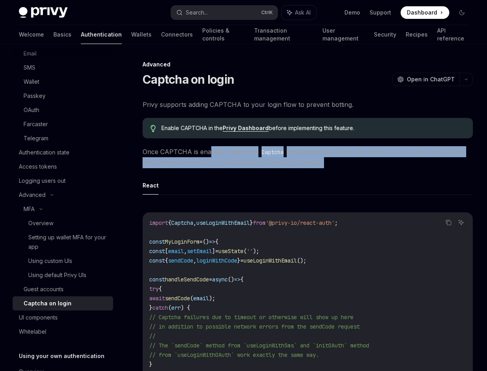
drag, startPoint x: 211, startPoint y: 151, endPoint x: 464, endPoint y: 161, distance: 253.0
click at [464, 161] on span "Once CAPTCHA is enabled, import the Captcha component and place it as a peer to…" at bounding box center [308, 157] width 330 height 22
drag, startPoint x: 406, startPoint y: 160, endPoint x: 138, endPoint y: 155, distance: 267.8
click at [138, 155] on div "Advanced Captcha on login OpenAI Open in ChatGPT OpenAI Open in ChatGPT Privy s…" at bounding box center [234, 358] width 480 height 597
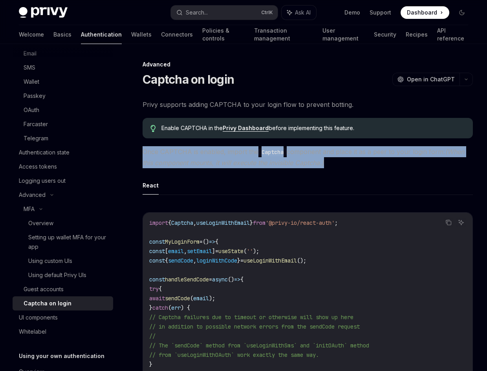
click at [138, 155] on div "Advanced Captcha on login OpenAI Open in ChatGPT OpenAI Open in ChatGPT Privy s…" at bounding box center [234, 358] width 480 height 597
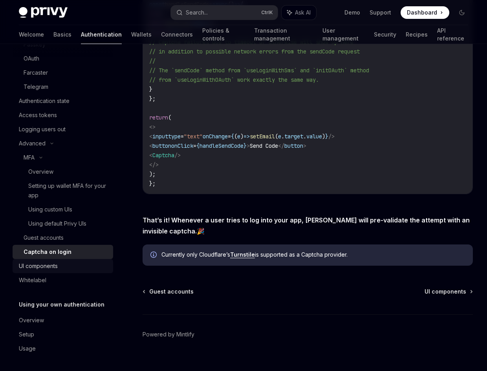
scroll to position [130, 0]
click at [62, 268] on div "UI components" at bounding box center [64, 265] width 90 height 9
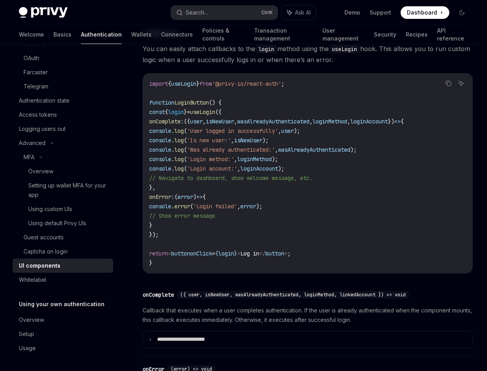
scroll to position [981, 0]
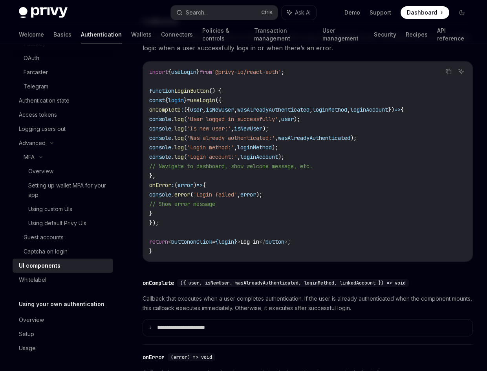
click at [388, 113] on span "loginAccount" at bounding box center [369, 109] width 38 height 7
copy span "loginAccount"
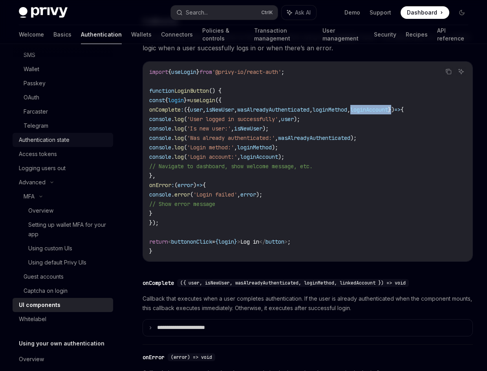
click at [64, 142] on div "Authentication state" at bounding box center [44, 139] width 51 height 9
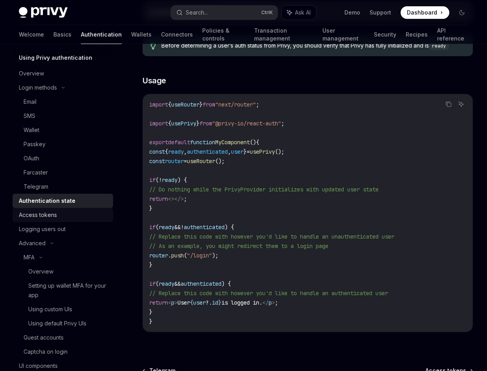
scroll to position [13, 0]
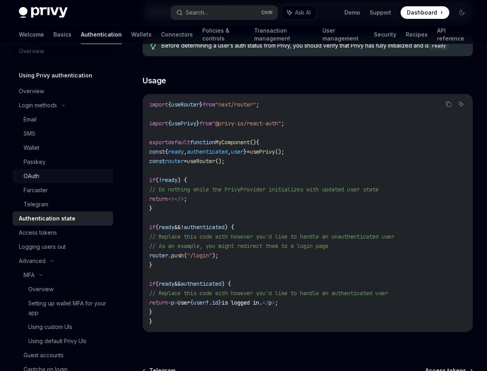
click at [37, 169] on ul "Email SMS Wallet Passkey OAuth Farcaster Telegram" at bounding box center [63, 161] width 100 height 99
click at [38, 174] on div "OAuth" at bounding box center [32, 175] width 16 height 9
type textarea "*"
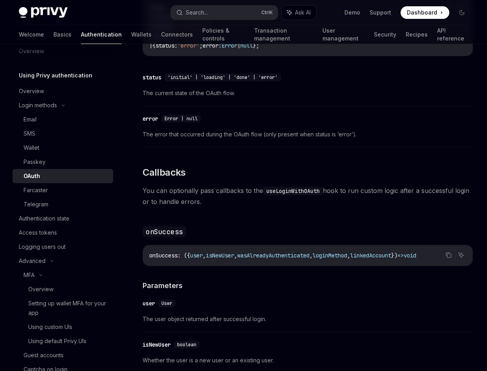
scroll to position [785, 0]
drag, startPoint x: 181, startPoint y: 193, endPoint x: 220, endPoint y: 198, distance: 39.6
click at [220, 198] on span "You can optionally pass callbacks to the useLoginWithOAuth hook to run custom l…" at bounding box center [308, 196] width 330 height 22
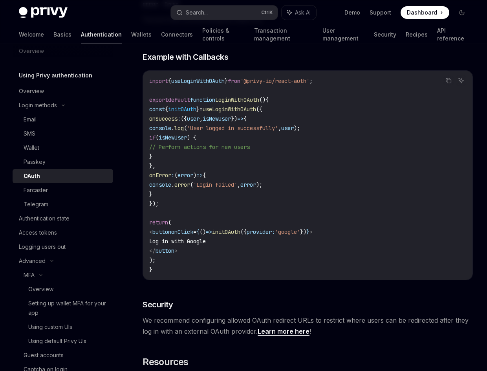
scroll to position [1374, 0]
drag, startPoint x: 187, startPoint y: 194, endPoint x: 172, endPoint y: 177, distance: 22.9
click at [172, 177] on code "import { useLoginWithOAuth } from '@privy-io/react-auth' ; export default funct…" at bounding box center [307, 176] width 317 height 198
copy code "onError : ( error ) => { console . error ( 'Login failed' , error ); }"
click at [195, 142] on code "import { useLoginWithOAuth } from '@privy-io/react-auth' ; export default funct…" at bounding box center [307, 176] width 317 height 198
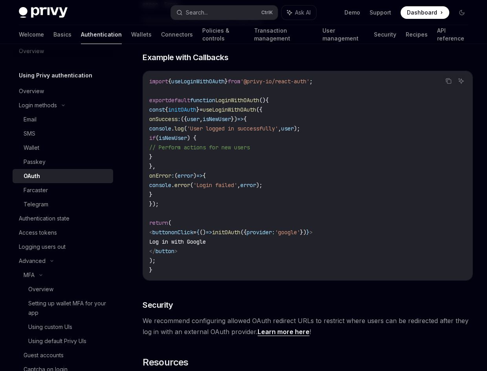
scroll to position [1531, 0]
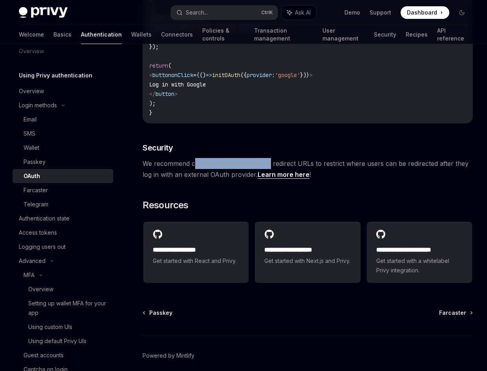
drag, startPoint x: 196, startPoint y: 167, endPoint x: 271, endPoint y: 163, distance: 74.7
click at [271, 163] on span "We recommend configuring allowed OAuth redirect URLs to restrict where users ca…" at bounding box center [308, 169] width 330 height 22
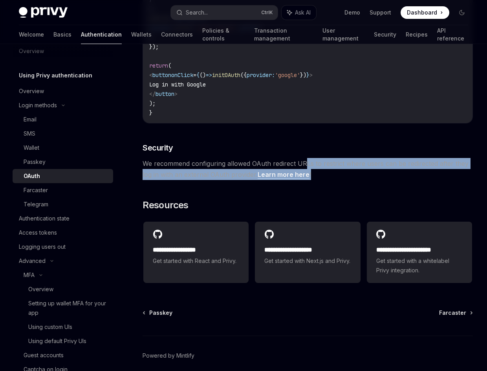
drag, startPoint x: 309, startPoint y: 162, endPoint x: 360, endPoint y: 169, distance: 51.9
click at [360, 169] on span "We recommend configuring allowed OAuth redirect URLs to restrict where users ca…" at bounding box center [308, 169] width 330 height 22
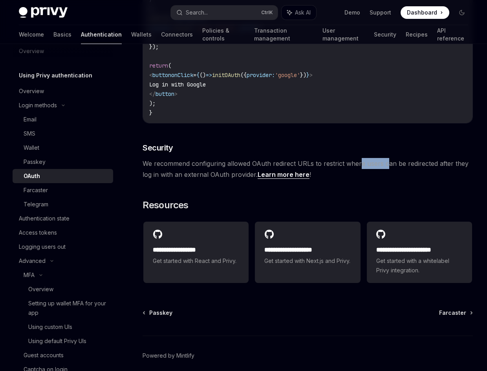
drag, startPoint x: 359, startPoint y: 168, endPoint x: 387, endPoint y: 168, distance: 27.9
click at [387, 168] on span "We recommend configuring allowed OAuth redirect URLs to restrict where users ca…" at bounding box center [308, 169] width 330 height 22
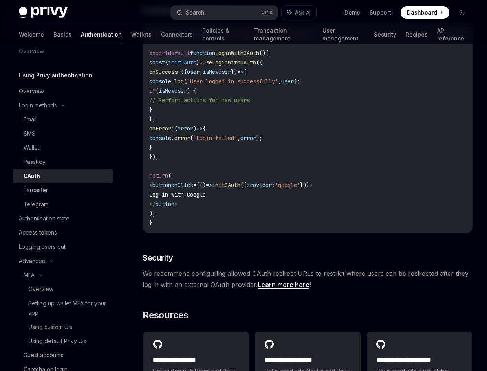
scroll to position [1374, 0]
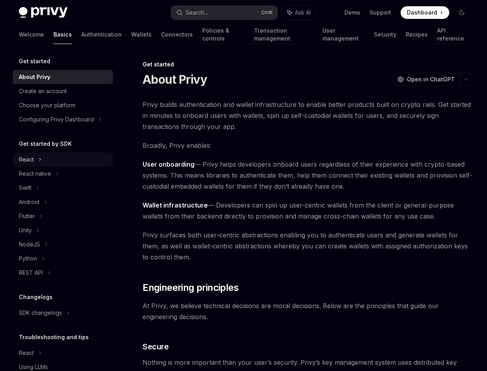
click at [55, 161] on div "React" at bounding box center [63, 159] width 100 height 14
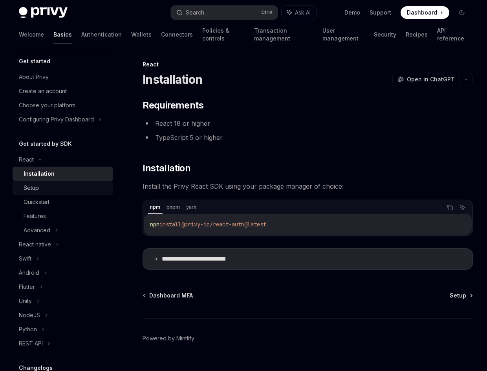
click at [58, 188] on div "Setup" at bounding box center [66, 187] width 85 height 9
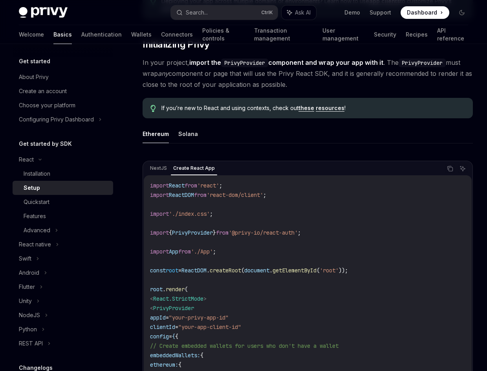
scroll to position [157, 0]
click at [213, 234] on span "PrivyProvider" at bounding box center [192, 231] width 41 height 7
copy code "import { PrivyProvider } from '@privy-io/react-auth' ;"
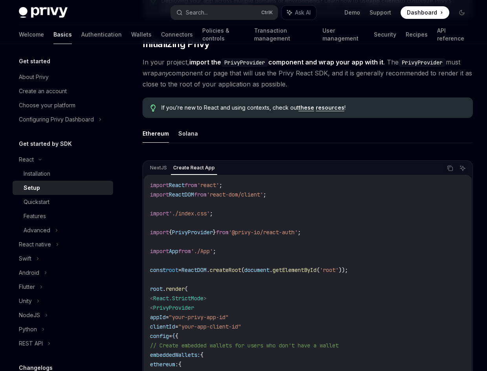
click at [189, 247] on span "from" at bounding box center [184, 250] width 13 height 7
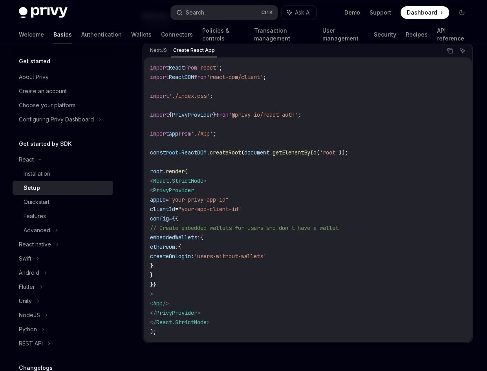
scroll to position [275, 0]
drag, startPoint x: 179, startPoint y: 208, endPoint x: 200, endPoint y: 206, distance: 21.6
click at [200, 206] on span "clientId = "your-app-client-id"" at bounding box center [195, 208] width 91 height 7
copy span "clientId ="
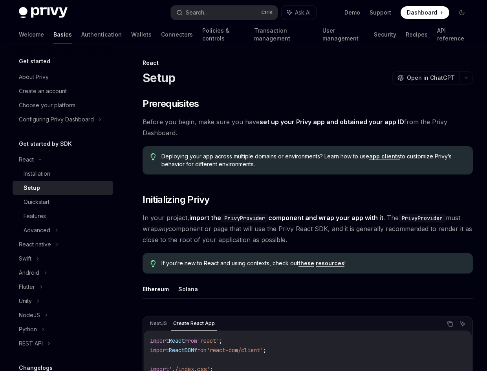
scroll to position [0, 0]
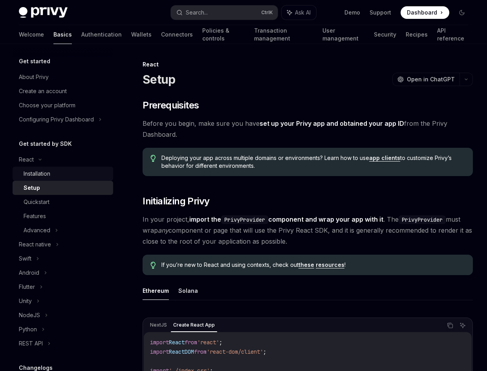
click at [64, 173] on div "Installation" at bounding box center [66, 173] width 85 height 9
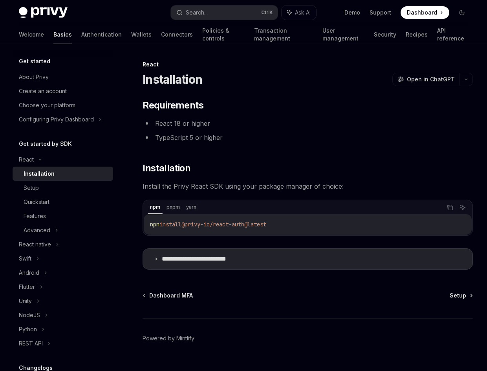
click at [208, 222] on span "@privy-io/react-auth@latest" at bounding box center [223, 224] width 85 height 7
copy div "npm install @privy-io/react-auth@latest"
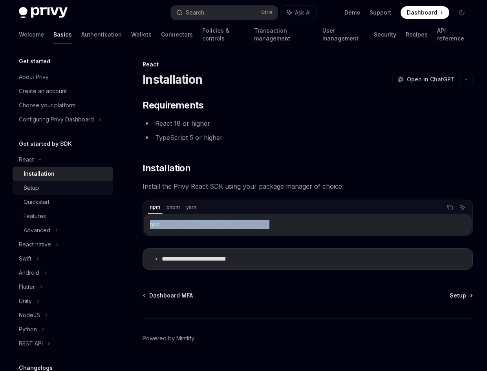
click at [52, 186] on div "Setup" at bounding box center [66, 187] width 85 height 9
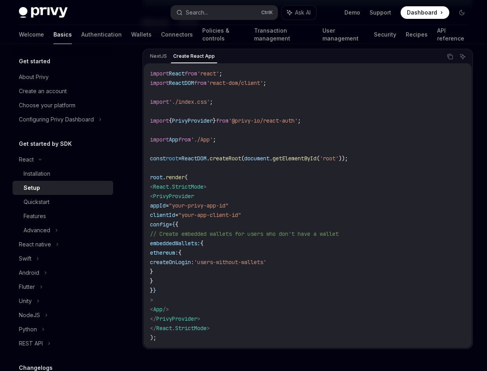
scroll to position [314, 0]
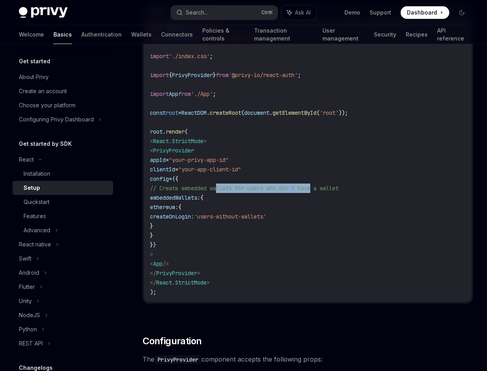
drag, startPoint x: 220, startPoint y: 188, endPoint x: 317, endPoint y: 191, distance: 97.4
click at [317, 191] on span "// Create embedded wallets for users who don't have a wallet" at bounding box center [244, 188] width 188 height 7
drag, startPoint x: 262, startPoint y: 186, endPoint x: 345, endPoint y: 186, distance: 82.8
click at [338, 186] on span "// Create embedded wallets for users who don't have a wallet" at bounding box center [244, 188] width 188 height 7
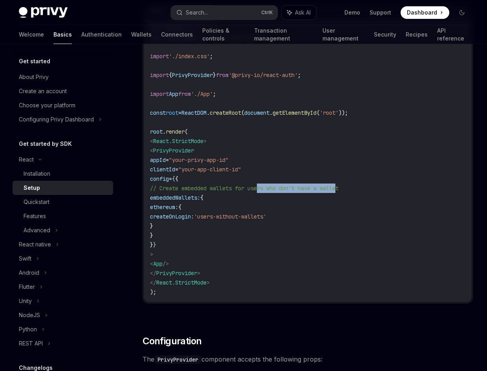
click at [338, 186] on span "// Create embedded wallets for users who don't have a wallet" at bounding box center [244, 188] width 188 height 7
drag, startPoint x: 352, startPoint y: 189, endPoint x: 373, endPoint y: 189, distance: 20.8
click at [338, 189] on span "// Create embedded wallets for users who don't have a wallet" at bounding box center [244, 188] width 188 height 7
drag, startPoint x: 207, startPoint y: 199, endPoint x: 227, endPoint y: 199, distance: 20.0
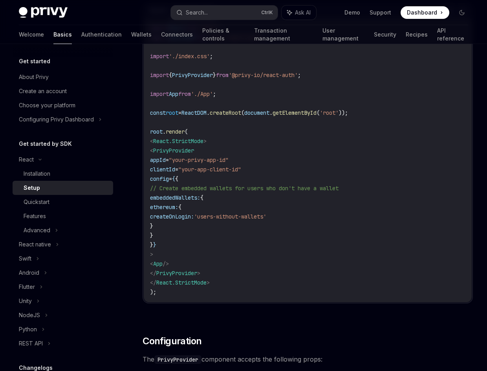
click at [200, 199] on span "embeddedWallets:" at bounding box center [175, 197] width 50 height 7
drag, startPoint x: 203, startPoint y: 217, endPoint x: 224, endPoint y: 215, distance: 20.5
click at [194, 215] on span "createOnLogin:" at bounding box center [172, 216] width 44 height 7
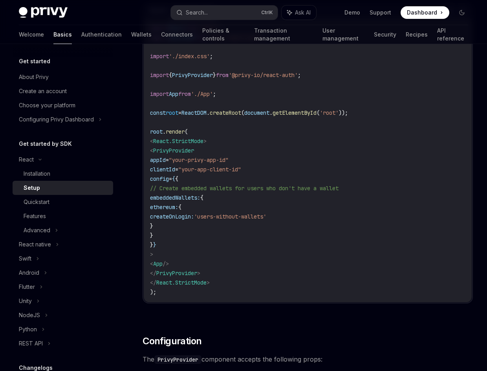
click at [194, 213] on span "createOnLogin:" at bounding box center [172, 216] width 44 height 7
drag, startPoint x: 272, startPoint y: 216, endPoint x: 313, endPoint y: 216, distance: 40.8
click at [266, 216] on span "'users-without-wallets'" at bounding box center [230, 216] width 72 height 7
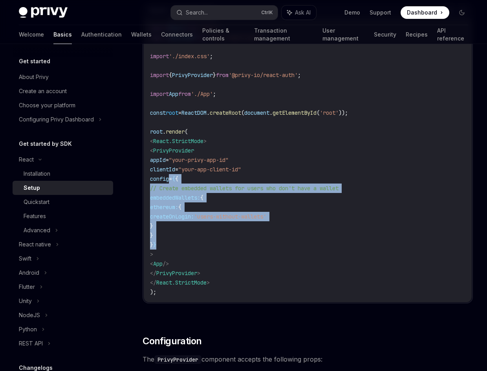
drag, startPoint x: 168, startPoint y: 179, endPoint x: 201, endPoint y: 245, distance: 73.6
click at [201, 245] on code "import React from 'react' ; import ReactDOM from 'react-dom/client' ; import '.…" at bounding box center [307, 159] width 315 height 273
copy code "config = { { // Create embedded wallets for users who don't have a wallet embed…"
click at [174, 199] on span "embeddedWallets:" at bounding box center [175, 197] width 50 height 7
drag, startPoint x: 181, startPoint y: 208, endPoint x: 193, endPoint y: 232, distance: 27.4
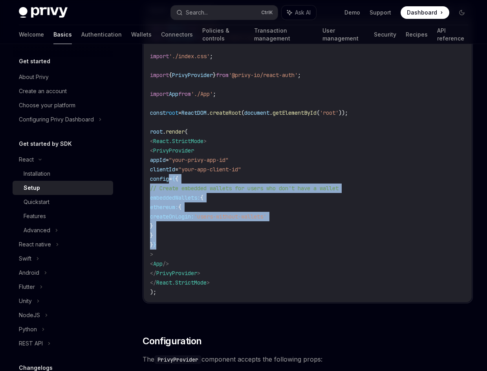
click at [193, 232] on code "import React from 'react' ; import ReactDOM from 'react-dom/client' ; import '.…" at bounding box center [307, 159] width 315 height 273
copy code "embeddedWallets: { ethereum: { createOnLogin: 'users-without-wallets' } }"
click at [43, 178] on div "Installation" at bounding box center [37, 173] width 27 height 9
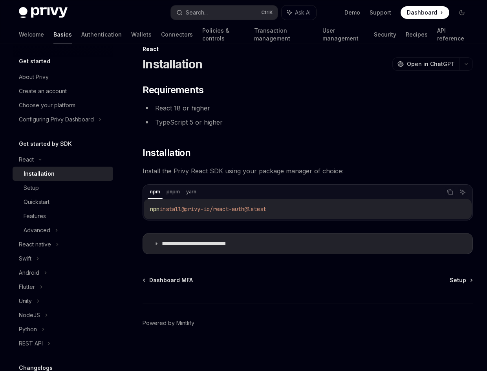
scroll to position [15, 0]
click at [214, 215] on div "npm install @privy-io/react-auth@latest" at bounding box center [308, 209] width 328 height 20
click at [215, 211] on span "@privy-io/react-auth@latest" at bounding box center [223, 208] width 85 height 7
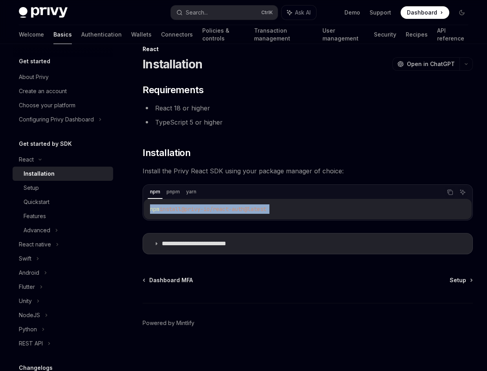
click at [215, 211] on span "@privy-io/react-auth@latest" at bounding box center [223, 208] width 85 height 7
copy div "npm install @privy-io/react-auth@latest"
click at [242, 241] on p "**********" at bounding box center [206, 243] width 89 height 8
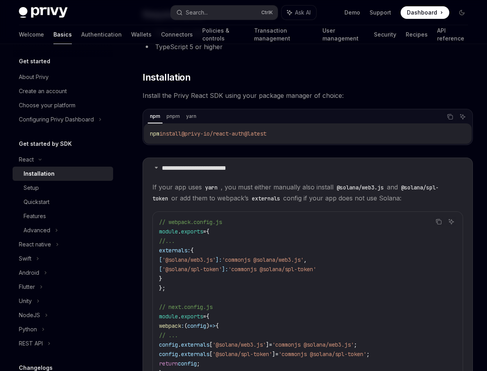
scroll to position [133, 0]
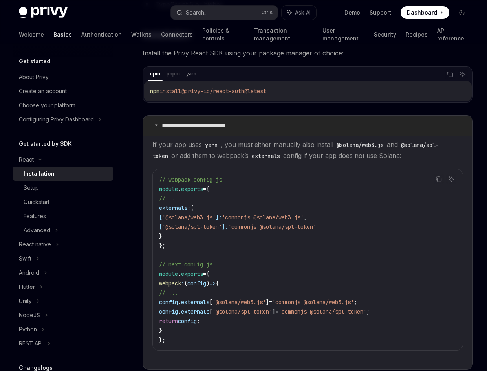
click at [254, 130] on summary "**********" at bounding box center [307, 125] width 329 height 20
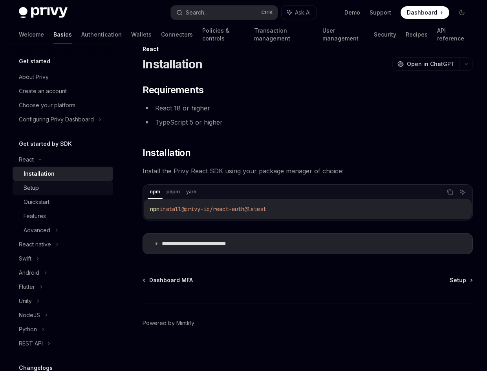
click at [28, 190] on div "Setup" at bounding box center [31, 187] width 15 height 9
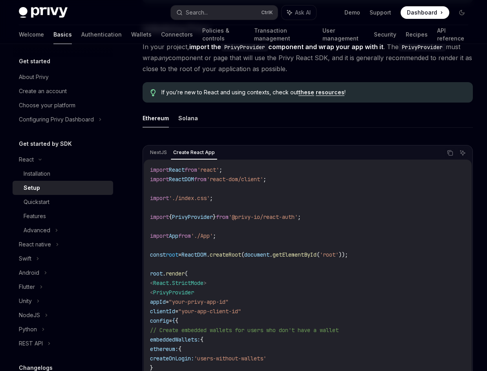
scroll to position [290, 0]
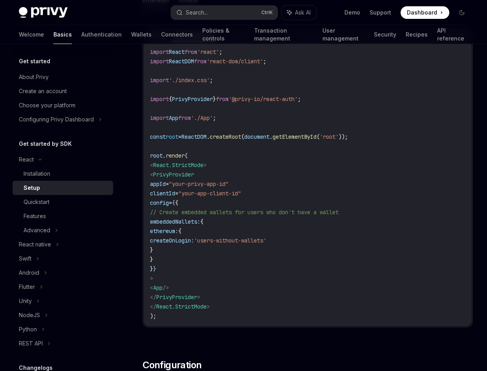
drag, startPoint x: 223, startPoint y: 210, endPoint x: 385, endPoint y: 214, distance: 161.4
click at [385, 214] on code "import React from 'react' ; import ReactDOM from 'react-dom/client' ; import '.…" at bounding box center [307, 183] width 315 height 273
click at [44, 94] on div "Create an account" at bounding box center [43, 90] width 48 height 9
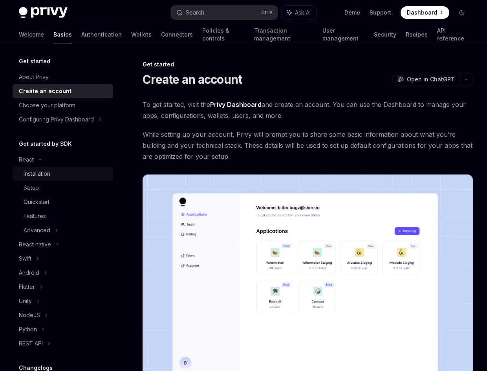
click at [50, 174] on div "Installation" at bounding box center [37, 173] width 27 height 9
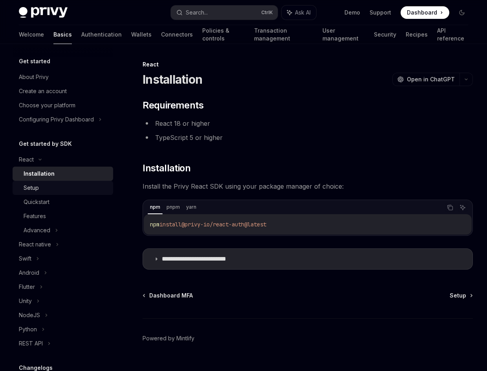
click at [48, 189] on div "Setup" at bounding box center [66, 187] width 85 height 9
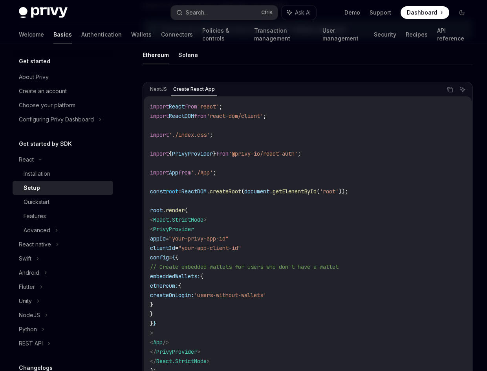
scroll to position [275, 0]
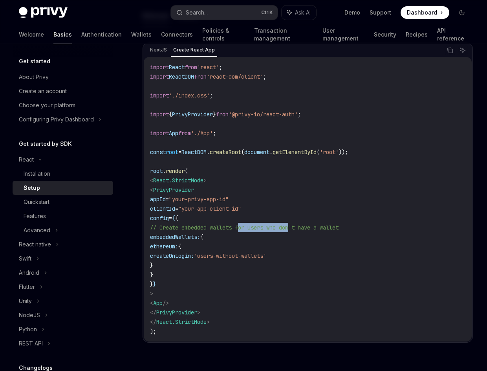
drag, startPoint x: 258, startPoint y: 225, endPoint x: 297, endPoint y: 225, distance: 39.3
click at [297, 225] on span "// Create embedded wallets for users who don't have a wallet" at bounding box center [244, 227] width 188 height 7
click at [194, 256] on span "createOnLogin:" at bounding box center [172, 255] width 44 height 7
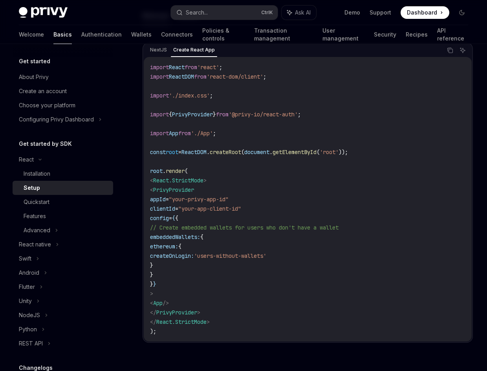
click at [200, 238] on span "embeddedWallets:" at bounding box center [175, 236] width 50 height 7
click at [194, 254] on span "createOnLogin:" at bounding box center [172, 255] width 44 height 7
drag, startPoint x: 264, startPoint y: 254, endPoint x: 303, endPoint y: 254, distance: 39.3
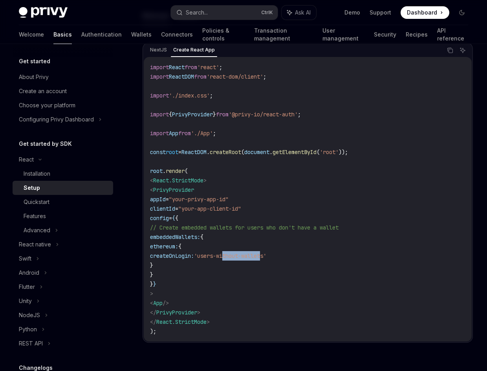
click at [266, 254] on span "'users-without-wallets'" at bounding box center [230, 255] width 72 height 7
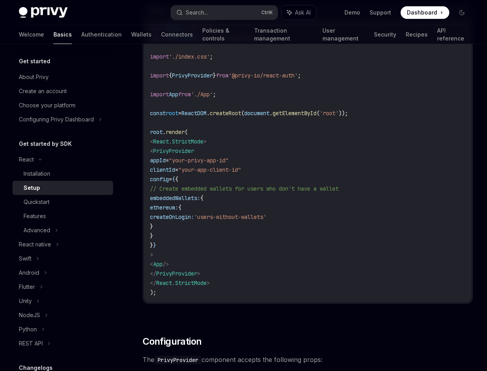
scroll to position [314, 0]
click at [194, 219] on span "createOnLogin:" at bounding box center [172, 216] width 44 height 7
drag, startPoint x: 254, startPoint y: 215, endPoint x: 306, endPoint y: 215, distance: 52.2
click at [266, 215] on span "'users-without-wallets'" at bounding box center [230, 216] width 72 height 7
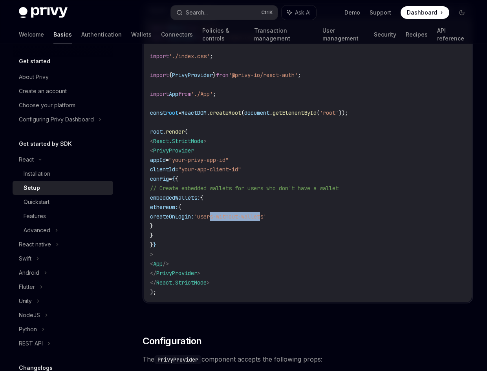
click at [266, 215] on span "'users-without-wallets'" at bounding box center [230, 216] width 72 height 7
drag, startPoint x: 214, startPoint y: 186, endPoint x: 382, endPoint y: 188, distance: 168.8
click at [382, 188] on code "import React from 'react' ; import ReactDOM from 'react-dom/client' ; import '.…" at bounding box center [307, 159] width 315 height 273
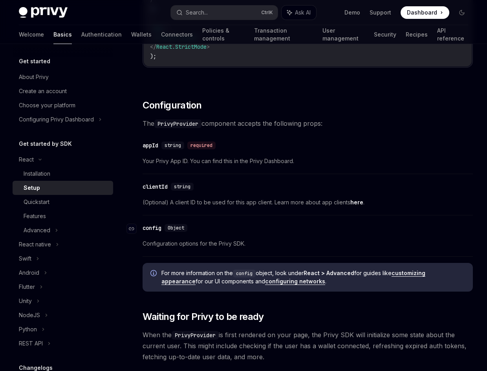
scroll to position [589, 0]
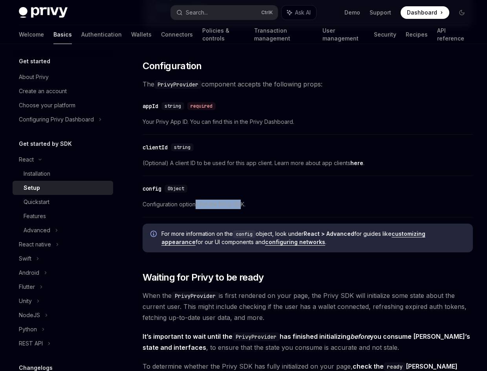
drag, startPoint x: 199, startPoint y: 205, endPoint x: 240, endPoint y: 205, distance: 40.8
click at [240, 205] on span "Configuration options for the Privy SDK." at bounding box center [308, 203] width 330 height 9
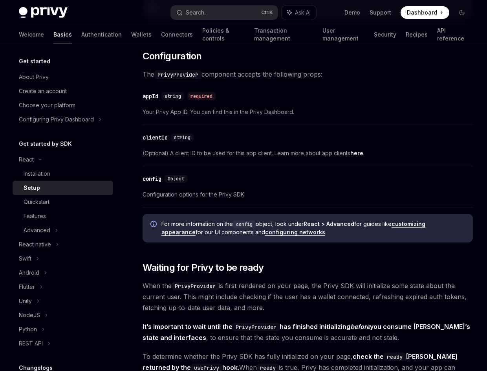
scroll to position [628, 0]
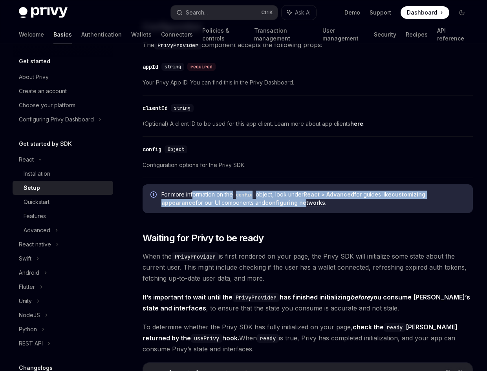
drag, startPoint x: 194, startPoint y: 193, endPoint x: 272, endPoint y: 201, distance: 78.1
click at [272, 201] on span "For more information on the config object, look under React > Advanced for guid…" at bounding box center [312, 198] width 303 height 16
click at [272, 201] on link "configuring networks" at bounding box center [295, 202] width 60 height 7
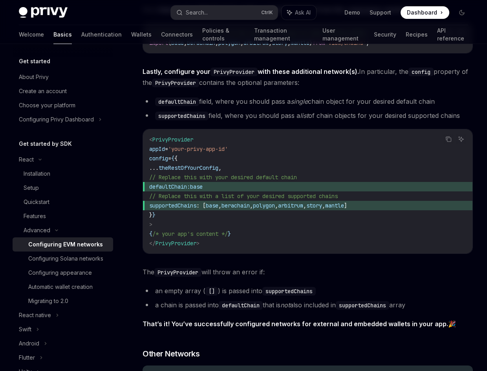
scroll to position [903, 0]
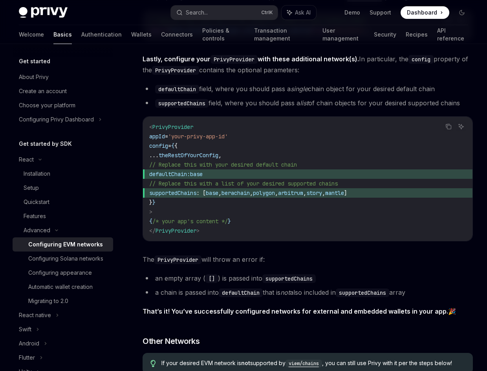
click at [190, 177] on span "defaultChain:" at bounding box center [169, 173] width 41 height 7
copy span "defaultChain"
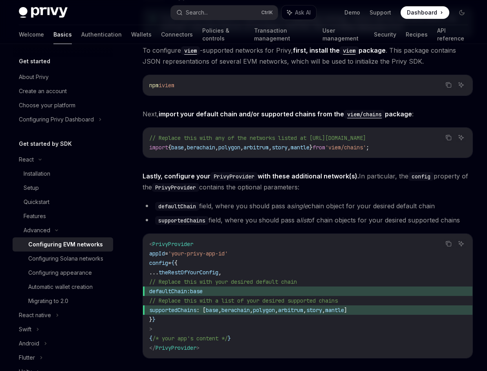
scroll to position [785, 0]
click at [174, 87] on span "viem" at bounding box center [168, 85] width 13 height 7
copy div "npm i viem"
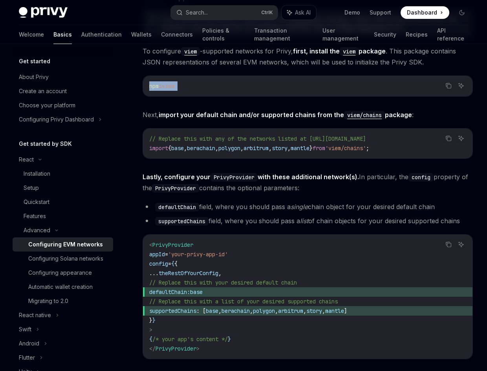
click at [184, 146] on span "base" at bounding box center [177, 147] width 13 height 7
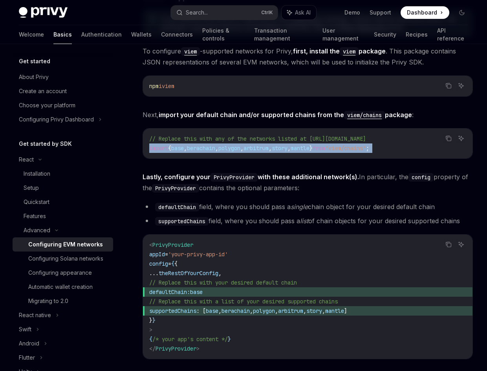
click at [184, 146] on span "base" at bounding box center [177, 147] width 13 height 7
copy div "import { base , berachain , polygon , arbitrum , story , mantle } from 'viem/ch…"
click at [209, 202] on div "Privy is compatible with any EVM-compatible chain, and makes it easy to configu…" at bounding box center [308, 309] width 330 height 1991
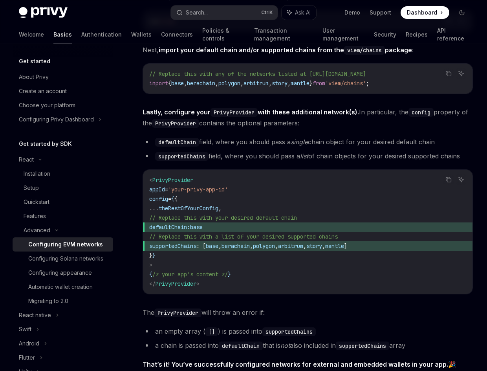
scroll to position [864, 0]
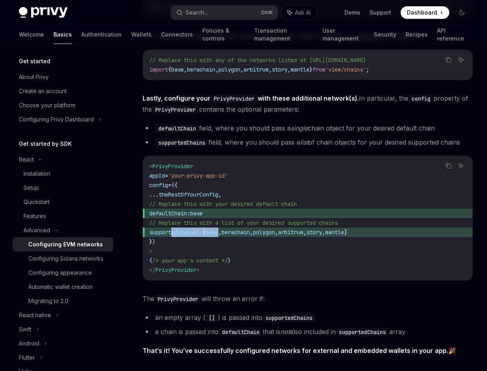
drag, startPoint x: 247, startPoint y: 236, endPoint x: 173, endPoint y: 234, distance: 74.2
click at [173, 234] on span "supportedChains : [ base , berachain , polygon , arbitrum , story , mantle ]" at bounding box center [307, 231] width 317 height 9
copy span "supportedChains : [ base"
click at [196, 272] on span "PrivyProvider" at bounding box center [175, 269] width 41 height 7
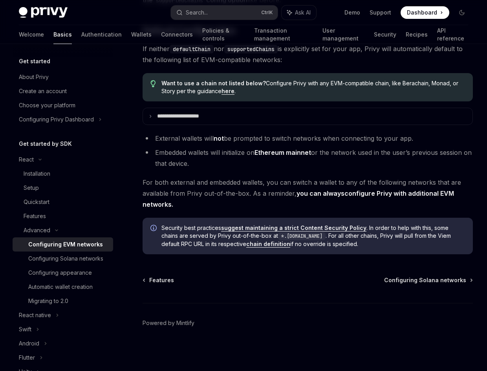
scroll to position [1839, 0]
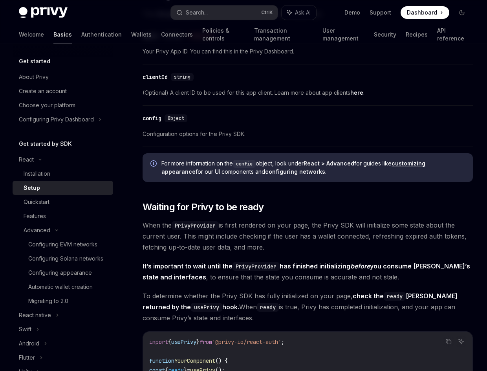
scroll to position [628, 0]
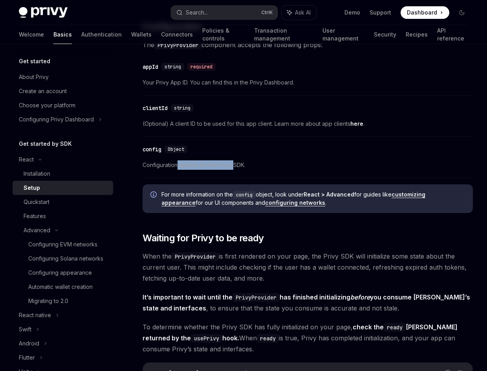
drag, startPoint x: 177, startPoint y: 165, endPoint x: 233, endPoint y: 164, distance: 56.1
click at [233, 164] on span "Configuration options for the Privy SDK." at bounding box center [308, 164] width 330 height 9
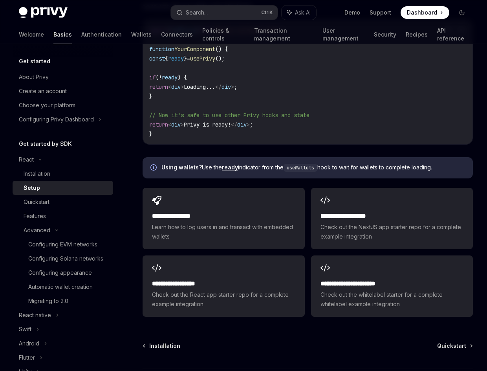
scroll to position [981, 0]
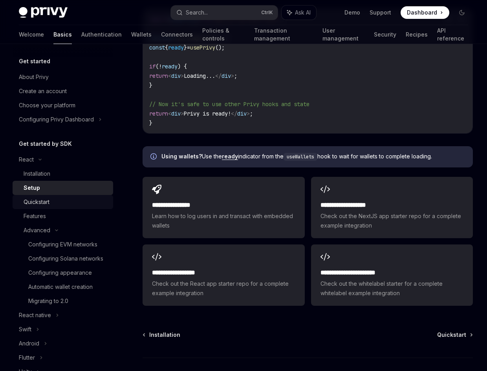
click at [54, 200] on div "Quickstart" at bounding box center [66, 201] width 85 height 9
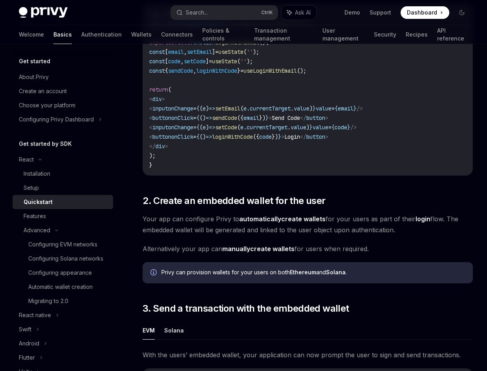
scroll to position [393, 0]
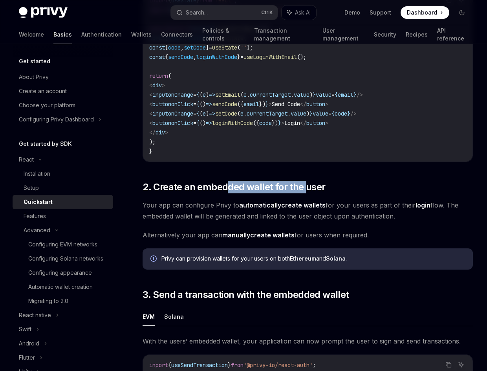
drag, startPoint x: 225, startPoint y: 194, endPoint x: 303, endPoint y: 189, distance: 77.8
click at [303, 189] on div "​ 0. Prerequisites This guide assumes that you have completed the Setup guide. …" at bounding box center [308, 137] width 330 height 835
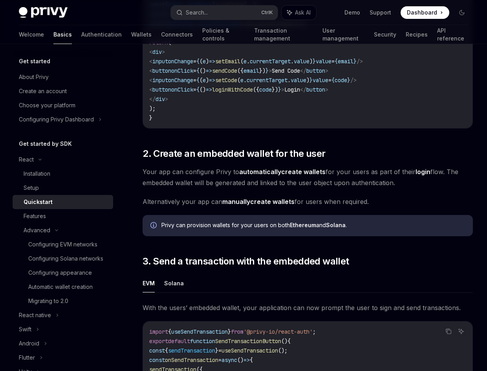
scroll to position [510, 0]
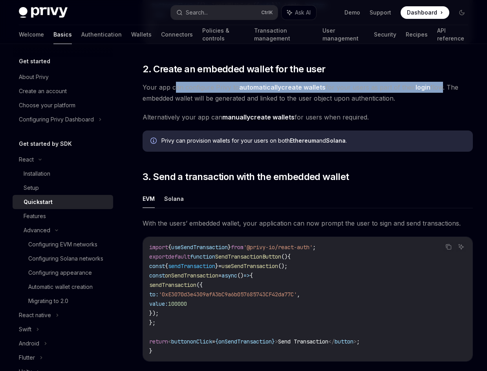
drag, startPoint x: 174, startPoint y: 99, endPoint x: 439, endPoint y: 97, distance: 265.4
click at [439, 97] on span "Your app can configure Privy to automatically create wallets for your users as …" at bounding box center [308, 93] width 330 height 22
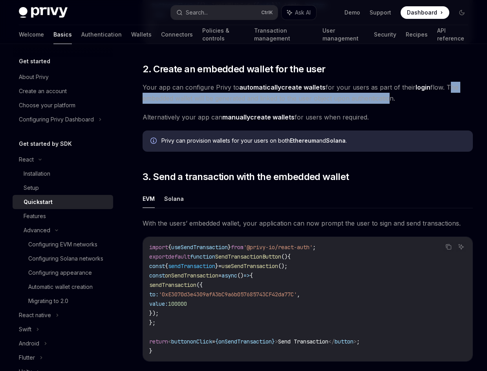
drag, startPoint x: 445, startPoint y: 98, endPoint x: 385, endPoint y: 106, distance: 60.5
click at [385, 104] on span "Your app can configure Privy to automatically create wallets for your users as …" at bounding box center [308, 93] width 330 height 22
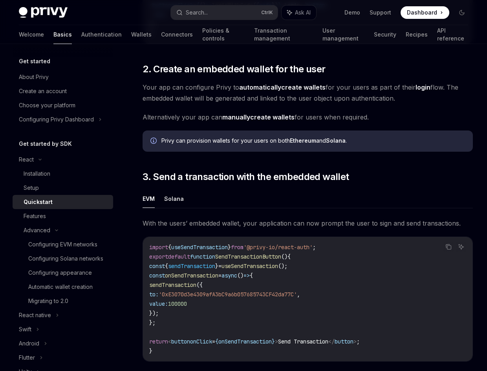
drag, startPoint x: 228, startPoint y: 110, endPoint x: 398, endPoint y: 107, distance: 170.4
click at [398, 104] on span "Your app can configure Privy to automatically create wallets for your users as …" at bounding box center [308, 93] width 330 height 22
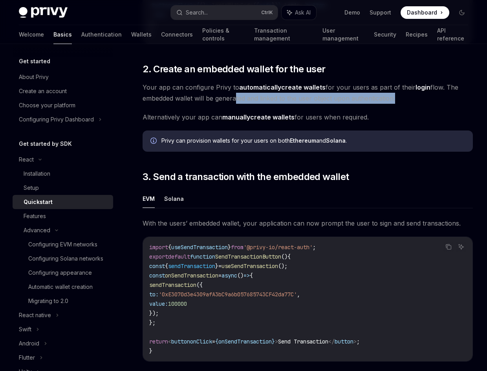
drag, startPoint x: 393, startPoint y: 108, endPoint x: 235, endPoint y: 107, distance: 158.6
click at [235, 104] on span "Your app can configure Privy to automatically create wallets for your users as …" at bounding box center [308, 93] width 330 height 22
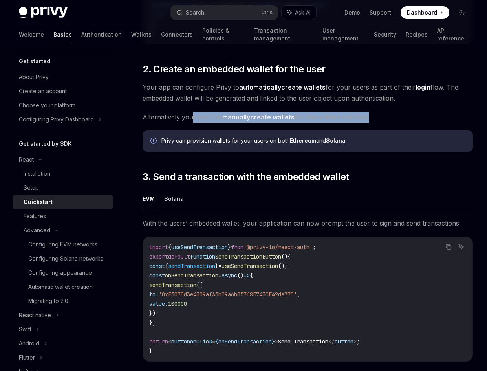
drag, startPoint x: 191, startPoint y: 125, endPoint x: 367, endPoint y: 127, distance: 175.9
click at [367, 122] on span "Alternatively your app can manually create wallets for users when required." at bounding box center [308, 116] width 330 height 11
drag, startPoint x: 367, startPoint y: 127, endPoint x: 363, endPoint y: 127, distance: 3.9
click at [366, 122] on span "Alternatively your app can manually create wallets for users when required." at bounding box center [308, 116] width 330 height 11
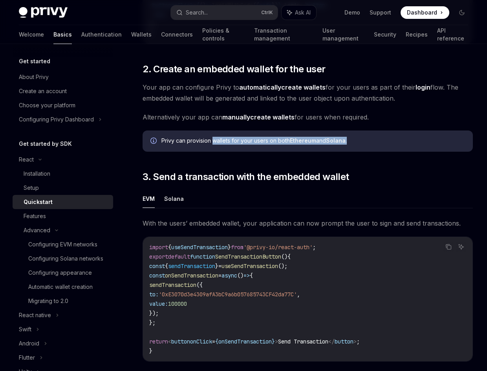
drag, startPoint x: 212, startPoint y: 153, endPoint x: 356, endPoint y: 153, distance: 144.1
click at [356, 145] on div "Privy can provision wallets for your users on both Ethereum and Solana ." at bounding box center [312, 141] width 303 height 9
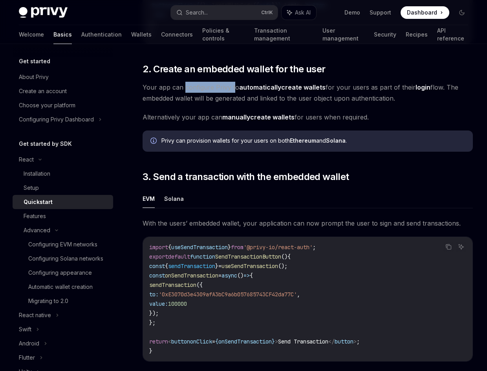
drag, startPoint x: 184, startPoint y: 99, endPoint x: 233, endPoint y: 95, distance: 49.6
click at [233, 95] on span "Your app can configure Privy to automatically create wallets for your users as …" at bounding box center [308, 93] width 330 height 22
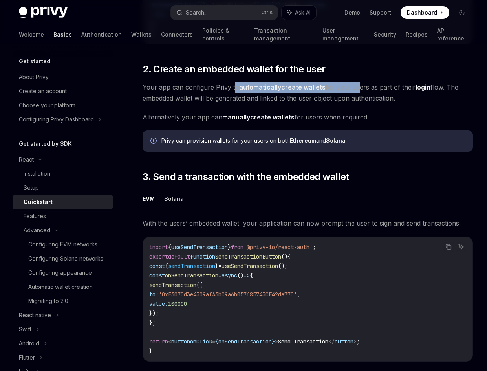
drag, startPoint x: 237, startPoint y: 95, endPoint x: 355, endPoint y: 95, distance: 117.8
click at [355, 95] on span "Your app can configure Privy to automatically create wallets for your users as …" at bounding box center [308, 93] width 330 height 22
drag, startPoint x: 145, startPoint y: 74, endPoint x: 402, endPoint y: 112, distance: 259.1
click at [402, 112] on div "React Quickstart OpenAI Open in ChatGPT Learn how to authenticate users, create…" at bounding box center [234, 51] width 480 height 1005
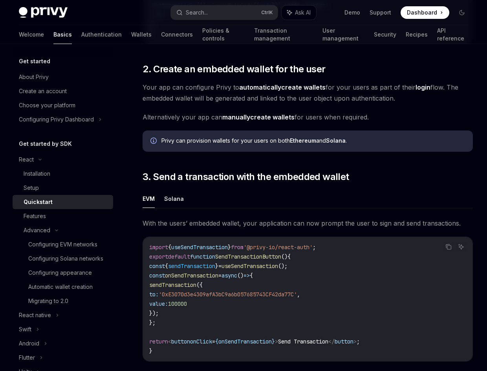
drag, startPoint x: 362, startPoint y: 110, endPoint x: 375, endPoint y: 113, distance: 12.9
click at [375, 104] on span "Your app can configure Privy to automatically create wallets for your users as …" at bounding box center [308, 93] width 330 height 22
drag, startPoint x: 398, startPoint y: 108, endPoint x: 144, endPoint y: 82, distance: 254.6
click at [144, 82] on div "​ 0. Prerequisites This guide assumes that you have completed the Setup guide. …" at bounding box center [308, 20] width 330 height 835
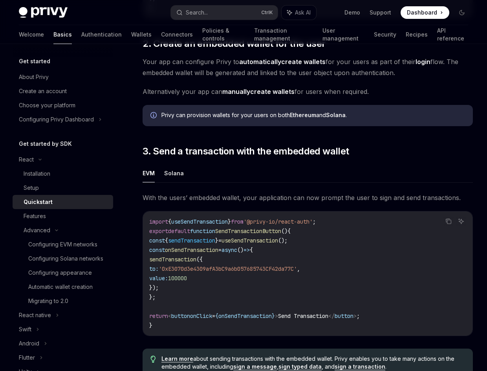
scroll to position [550, 0]
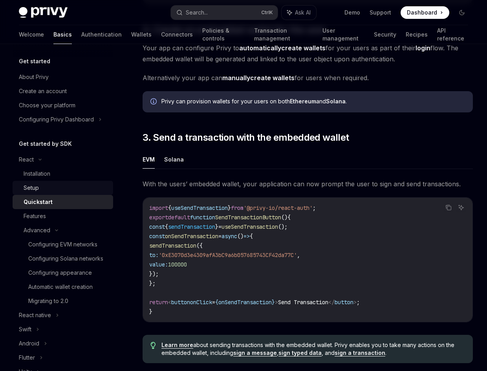
click at [45, 188] on div "Setup" at bounding box center [66, 187] width 85 height 9
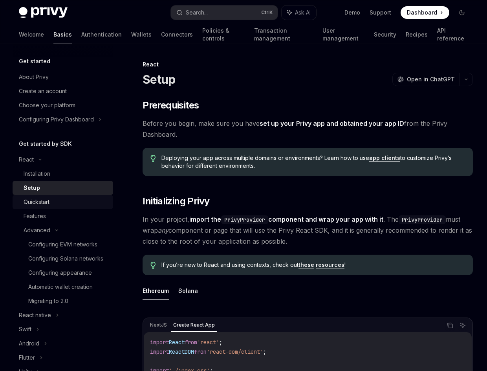
click at [46, 198] on div "Quickstart" at bounding box center [37, 201] width 26 height 9
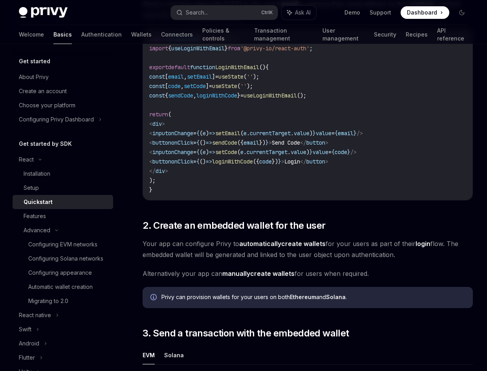
scroll to position [353, 0]
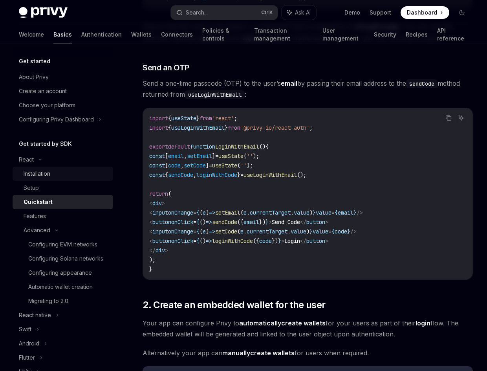
click at [49, 177] on div "Installation" at bounding box center [37, 173] width 27 height 9
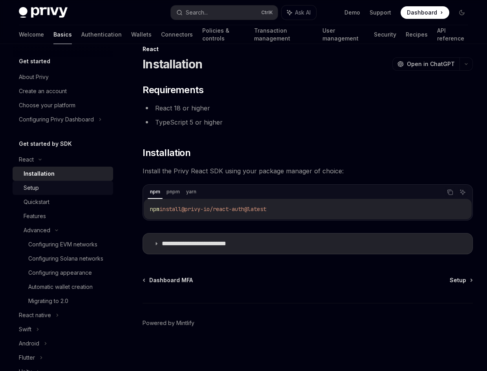
click at [46, 185] on div "Setup" at bounding box center [66, 187] width 85 height 9
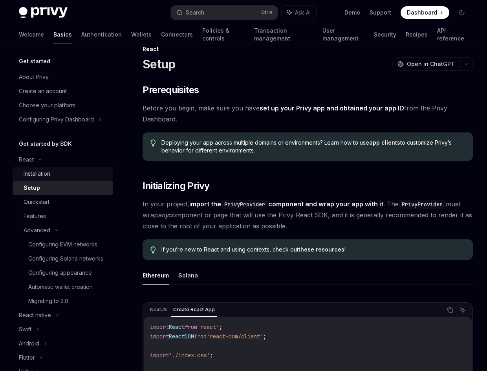
click at [59, 175] on div "Installation" at bounding box center [66, 173] width 85 height 9
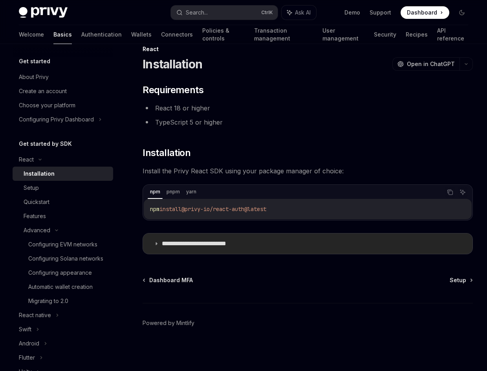
click at [200, 247] on p "**********" at bounding box center [206, 243] width 89 height 8
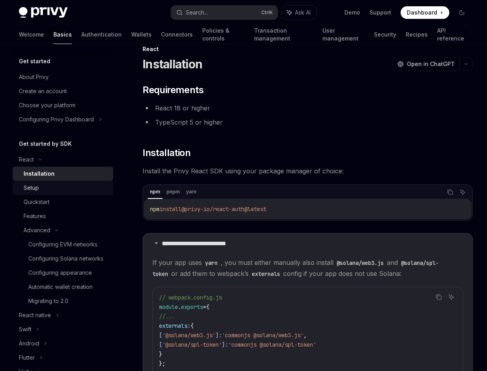
click at [64, 193] on link "Setup" at bounding box center [63, 188] width 100 height 14
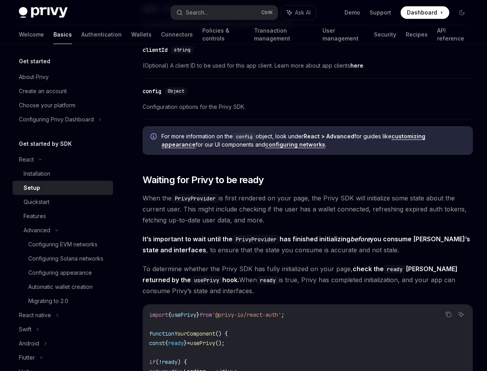
scroll to position [604, 0]
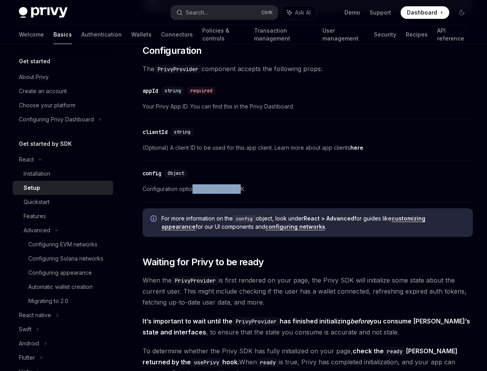
drag, startPoint x: 194, startPoint y: 189, endPoint x: 245, endPoint y: 192, distance: 50.3
click at [245, 192] on span "Configuration options for the Privy SDK." at bounding box center [308, 188] width 330 height 9
drag, startPoint x: 248, startPoint y: 187, endPoint x: 141, endPoint y: 188, distance: 106.8
click at [141, 188] on div "React Setup OpenAI Open in ChatGPT OpenAI Open in ChatGPT ​ Prerequisites Befor…" at bounding box center [234, 129] width 480 height 1347
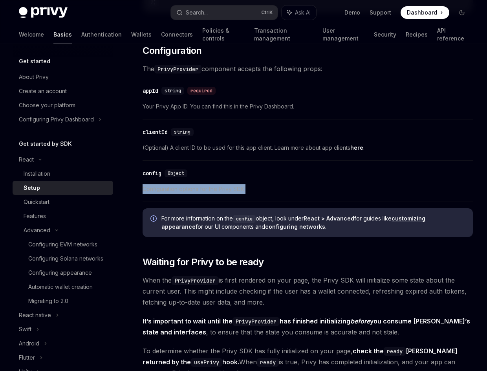
click at [141, 188] on div "React Setup OpenAI Open in ChatGPT OpenAI Open in ChatGPT ​ Prerequisites Befor…" at bounding box center [234, 129] width 480 height 1347
click at [157, 176] on div "config" at bounding box center [152, 173] width 19 height 8
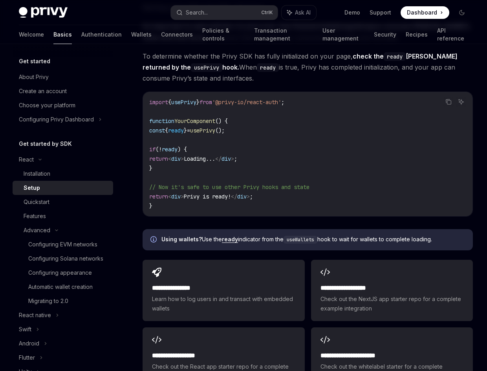
scroll to position [917, 0]
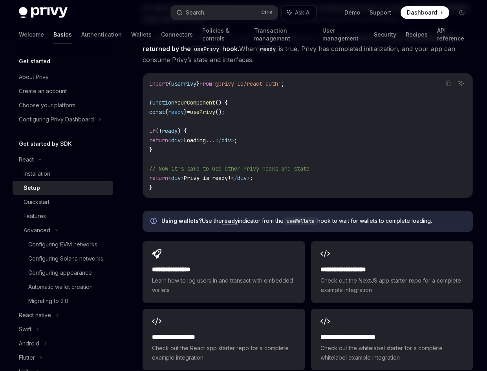
drag, startPoint x: 258, startPoint y: 221, endPoint x: 446, endPoint y: 220, distance: 187.3
click at [446, 220] on span "Using wallets? Use the ready indicator from the useWallets hook to wait for wal…" at bounding box center [312, 221] width 303 height 8
drag, startPoint x: 437, startPoint y: 220, endPoint x: 365, endPoint y: 220, distance: 72.2
click at [365, 220] on span "Using wallets? Use the ready indicator from the useWallets hook to wait for wal…" at bounding box center [312, 221] width 303 height 8
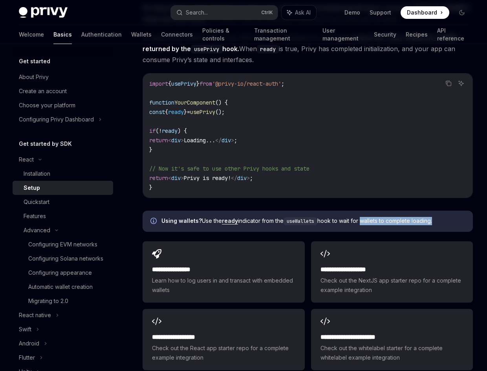
click at [365, 220] on span "Using wallets? Use the ready indicator from the useWallets hook to wait for wal…" at bounding box center [312, 221] width 303 height 8
click at [232, 221] on link "ready" at bounding box center [230, 220] width 16 height 7
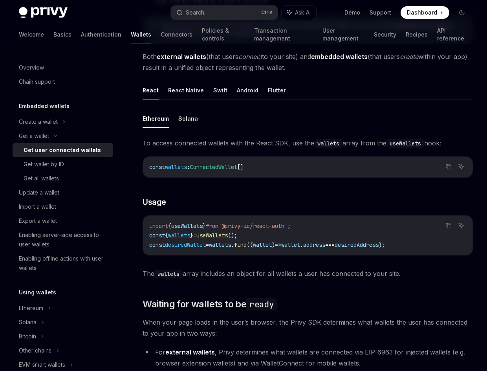
scroll to position [196, 0]
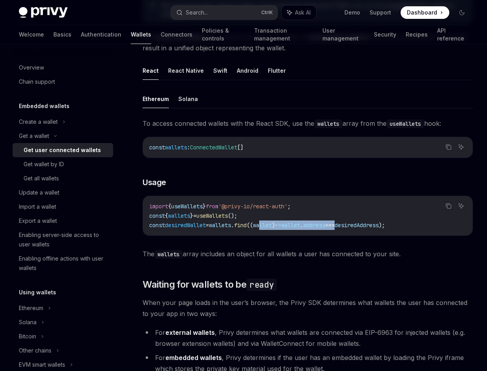
drag, startPoint x: 281, startPoint y: 225, endPoint x: 360, endPoint y: 226, distance: 79.3
click at [360, 226] on span "const desiredWallet = wallets . find (( wallet ) => wallet . address === desire…" at bounding box center [267, 224] width 236 height 7
click at [334, 226] on span "===" at bounding box center [329, 224] width 9 height 7
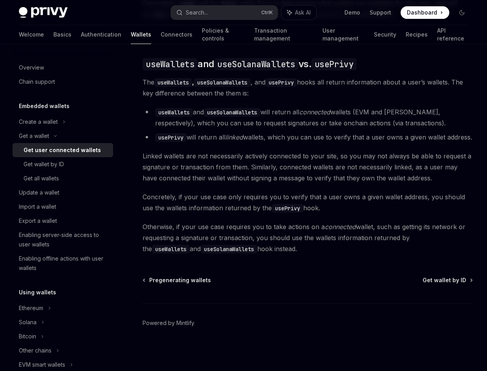
scroll to position [632, 0]
click at [62, 121] on div "Create a wallet" at bounding box center [63, 122] width 100 height 14
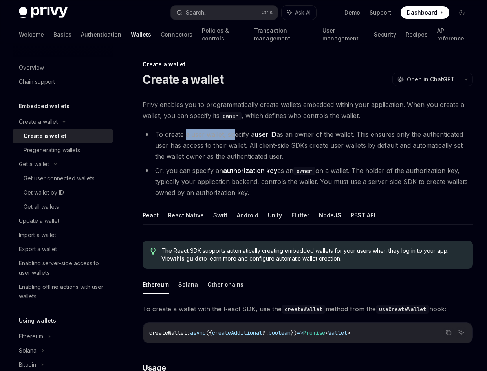
drag, startPoint x: 185, startPoint y: 130, endPoint x: 234, endPoint y: 135, distance: 48.6
click at [234, 135] on li "To create a user wallet, specify a user ID as an owner of the wallet. This ensu…" at bounding box center [308, 145] width 330 height 33
drag, startPoint x: 204, startPoint y: 147, endPoint x: 340, endPoint y: 144, distance: 135.9
click at [340, 144] on li "To create a user wallet, specify a user ID as an owner of the wallet. This ensu…" at bounding box center [308, 145] width 330 height 33
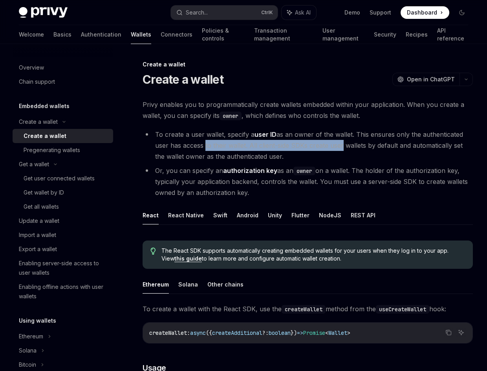
click at [340, 144] on li "To create a user wallet, specify a user ID as an owner of the wallet. This ensu…" at bounding box center [308, 145] width 330 height 33
drag, startPoint x: 333, startPoint y: 145, endPoint x: 449, endPoint y: 152, distance: 117.2
click at [449, 152] on li "To create a user wallet, specify a user ID as an owner of the wallet. This ensu…" at bounding box center [308, 145] width 330 height 33
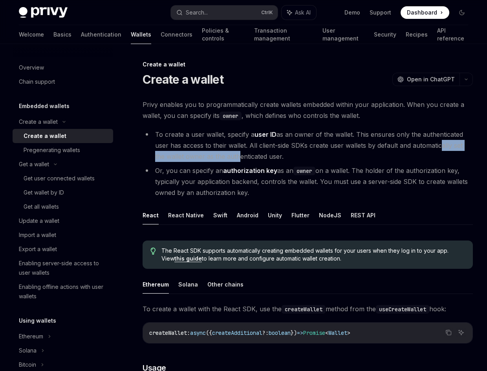
drag, startPoint x: 437, startPoint y: 147, endPoint x: 224, endPoint y: 155, distance: 213.3
click at [224, 155] on li "To create a user wallet, specify a user ID as an owner of the wallet. This ensu…" at bounding box center [308, 145] width 330 height 33
drag, startPoint x: 214, startPoint y: 158, endPoint x: 288, endPoint y: 160, distance: 73.8
click at [288, 160] on li "To create a user wallet, specify a user ID as an owner of the wallet. This ensu…" at bounding box center [308, 145] width 330 height 33
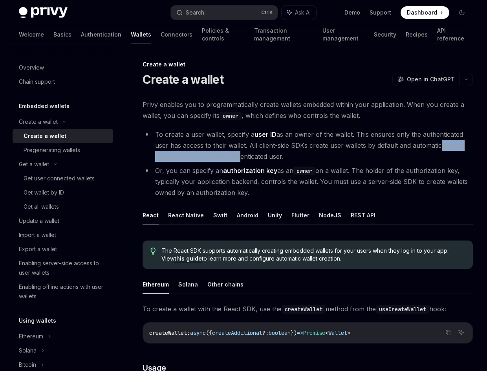
click at [288, 160] on li "To create a user wallet, specify a user ID as an owner of the wallet. This ensu…" at bounding box center [308, 145] width 330 height 33
drag, startPoint x: 195, startPoint y: 170, endPoint x: 300, endPoint y: 172, distance: 104.0
click at [300, 172] on li "Or, you can specify an authorization key as an owner on a wallet. The holder of…" at bounding box center [308, 181] width 330 height 33
click at [300, 172] on code "owner" at bounding box center [304, 170] width 22 height 9
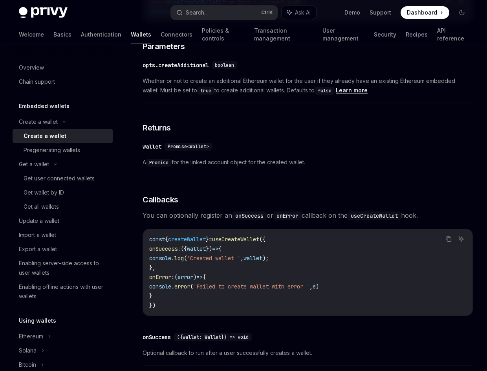
scroll to position [393, 0]
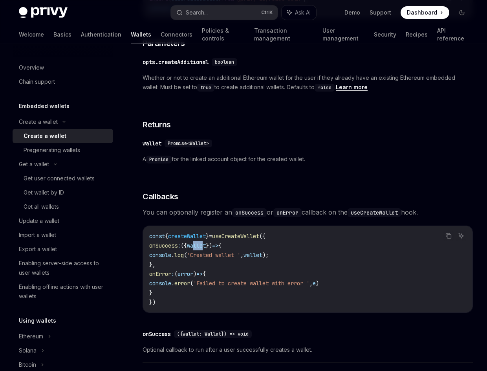
drag, startPoint x: 211, startPoint y: 243, endPoint x: 221, endPoint y: 243, distance: 10.2
click at [206, 243] on span "wallet" at bounding box center [196, 245] width 19 height 7
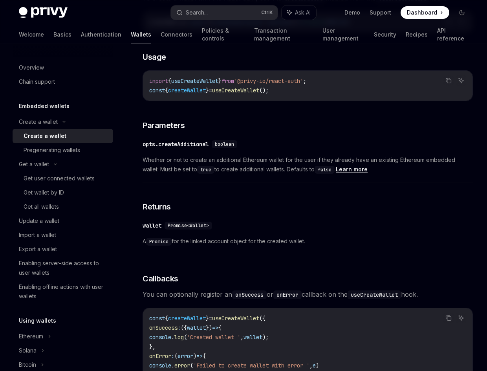
scroll to position [271, 0]
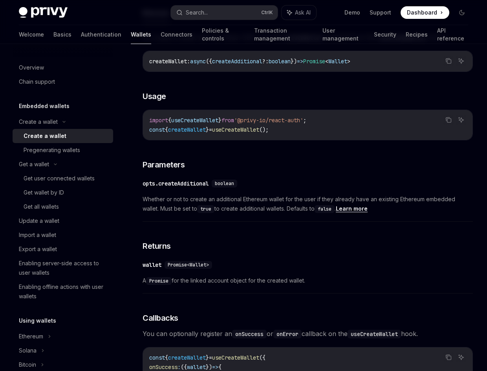
click at [197, 181] on div "opts.createAdditional" at bounding box center [176, 183] width 66 height 8
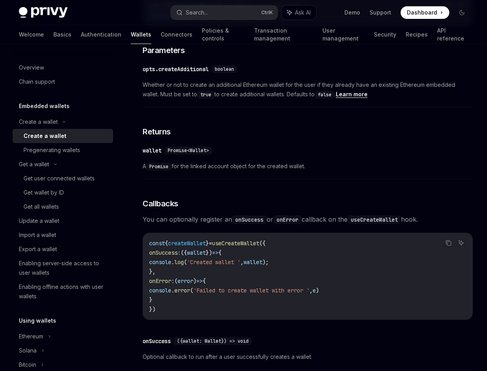
scroll to position [398, 0]
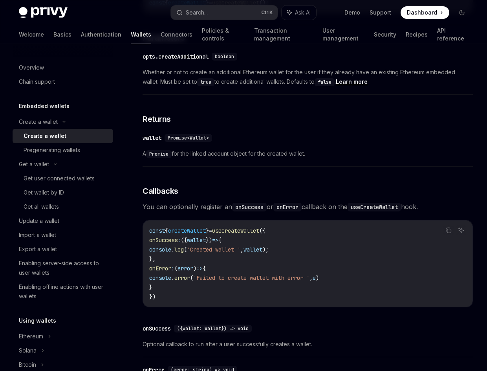
click at [158, 151] on code "Promise" at bounding box center [159, 154] width 26 height 8
drag, startPoint x: 142, startPoint y: 152, endPoint x: 179, endPoint y: 156, distance: 36.7
click at [179, 156] on div "Create a wallet Create a wallet OpenAI Open in ChatGPT OpenAI Open in ChatGPT P…" at bounding box center [234, 90] width 480 height 857
click at [179, 156] on span "A Promise for the linked account object for the created wallet." at bounding box center [308, 153] width 330 height 9
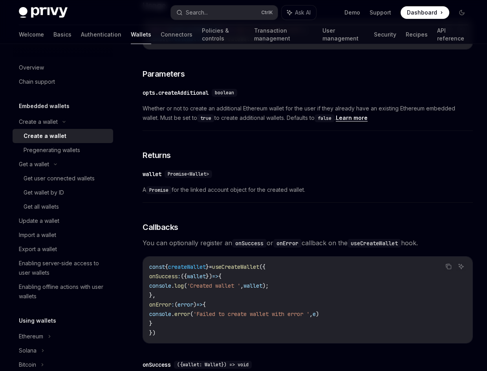
scroll to position [320, 0]
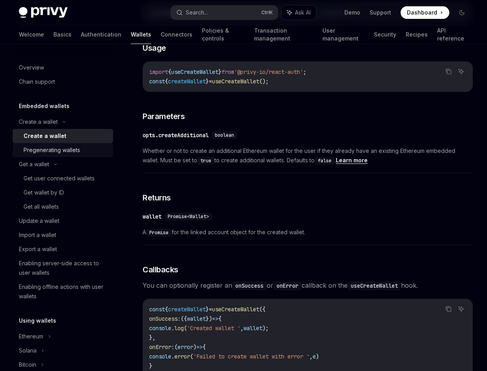
click at [77, 148] on div "Pregenerating wallets" at bounding box center [52, 149] width 57 height 9
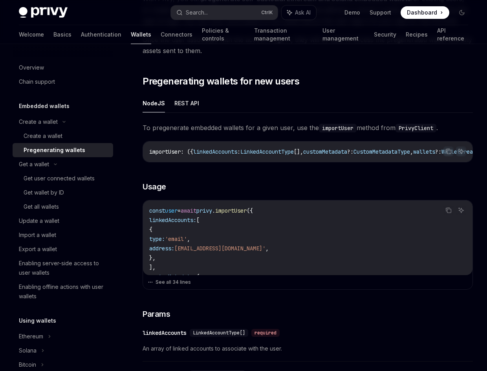
scroll to position [118, 0]
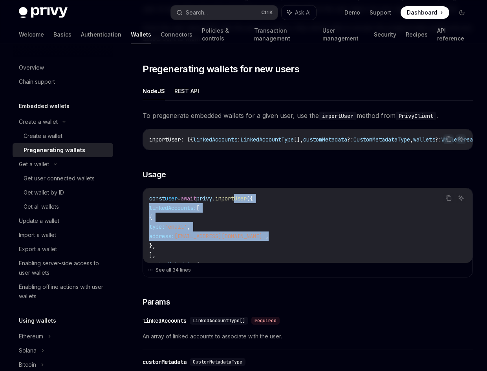
drag, startPoint x: 253, startPoint y: 199, endPoint x: 295, endPoint y: 243, distance: 60.8
click at [295, 243] on code "const user = await privy . importUser ({ linkedAccounts: [ { type: 'email' , ad…" at bounding box center [307, 354] width 317 height 320
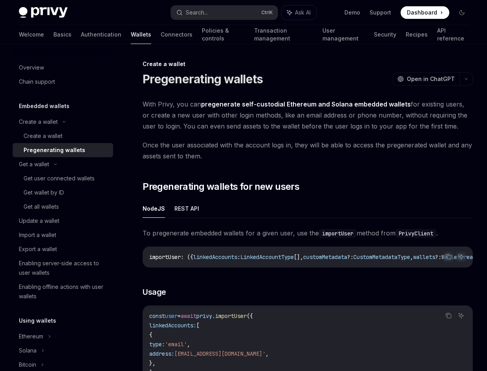
scroll to position [0, 0]
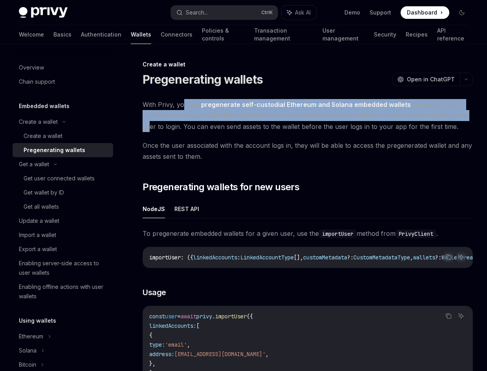
drag, startPoint x: 182, startPoint y: 104, endPoint x: 458, endPoint y: 118, distance: 276.4
click at [458, 118] on span "With Privy, you can pregenerate self-custodial Ethereum and Solana embedded wal…" at bounding box center [308, 115] width 330 height 33
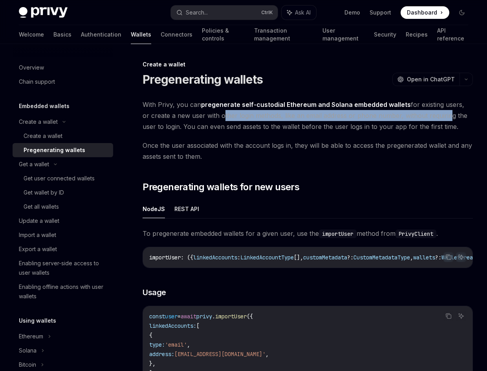
drag, startPoint x: 436, startPoint y: 117, endPoint x: 211, endPoint y: 111, distance: 224.6
click at [211, 111] on span "With Privy, you can pregenerate self-custodial Ethereum and Solana embedded wal…" at bounding box center [308, 115] width 330 height 33
drag, startPoint x: 261, startPoint y: 114, endPoint x: 451, endPoint y: 125, distance: 190.3
click at [452, 126] on span "With Privy, you can pregenerate self-custodial Ethereum and Solana embedded wal…" at bounding box center [308, 115] width 330 height 33
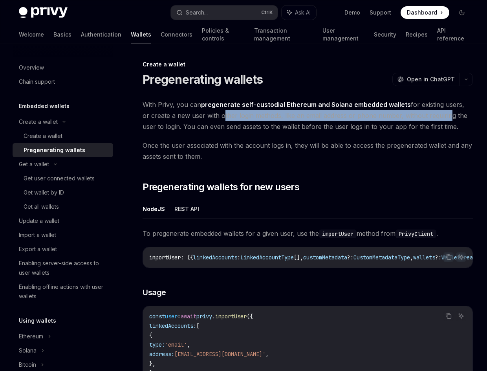
click at [451, 125] on span "With Privy, you can pregenerate self-custodial Ethereum and Solana embedded wal…" at bounding box center [308, 115] width 330 height 33
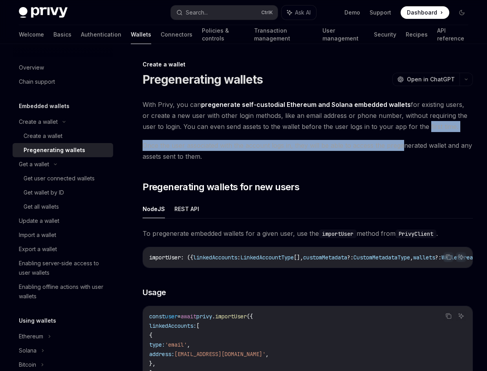
drag, startPoint x: 408, startPoint y: 124, endPoint x: 402, endPoint y: 147, distance: 23.4
click at [402, 147] on span "Once the user associated with the account logs in, they will be able to access …" at bounding box center [308, 151] width 330 height 22
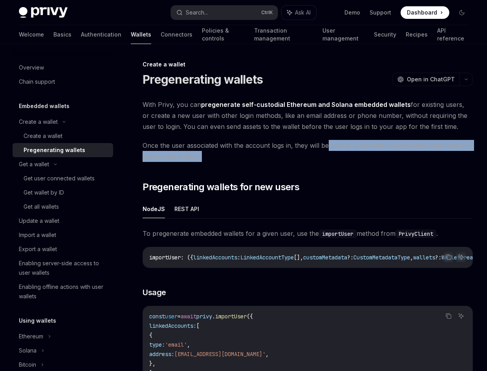
drag, startPoint x: 281, startPoint y: 145, endPoint x: 460, endPoint y: 156, distance: 180.1
click at [460, 156] on span "Once the user associated with the account logs in, they will be able to access …" at bounding box center [308, 151] width 330 height 22
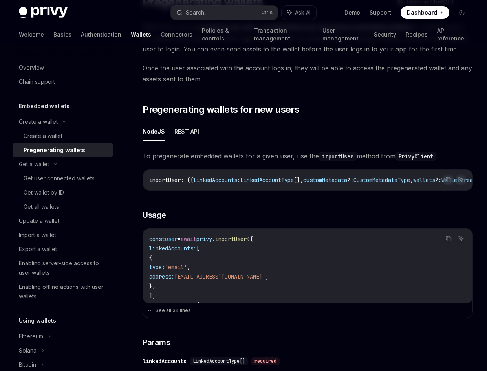
scroll to position [79, 0]
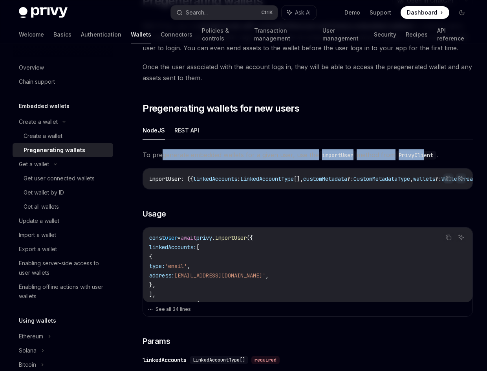
drag, startPoint x: 161, startPoint y: 155, endPoint x: 428, endPoint y: 155, distance: 266.9
click at [428, 155] on span "To pregenerate embedded wallets for a given user, use the importUser method fro…" at bounding box center [308, 154] width 330 height 11
click at [428, 155] on code "PrivyClient" at bounding box center [415, 155] width 41 height 9
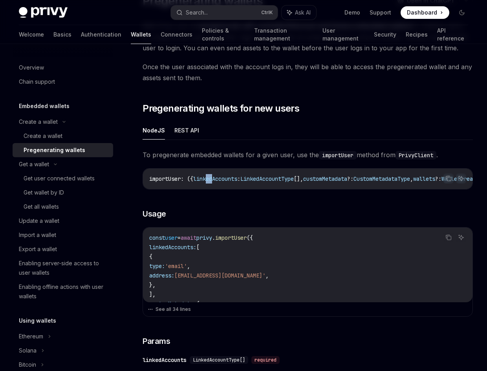
click at [214, 188] on div "importUser : ({ linkedAccounts : LinkedAccountType [], customMetadata ?: Custom…" at bounding box center [307, 178] width 329 height 20
click at [237, 215] on h3 "​ Usage" at bounding box center [308, 213] width 330 height 11
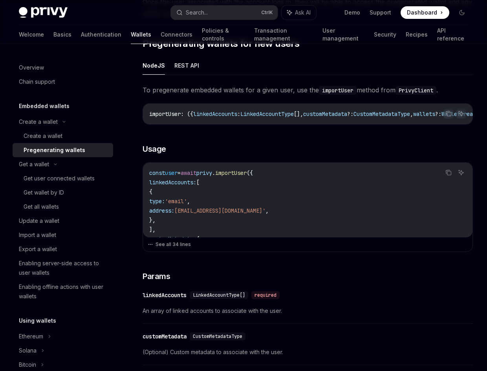
scroll to position [157, 0]
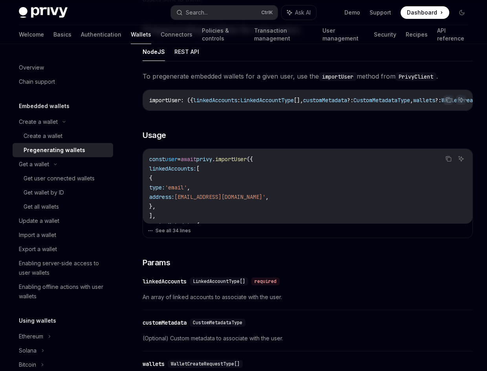
drag, startPoint x: 249, startPoint y: 161, endPoint x: 302, endPoint y: 222, distance: 81.2
click at [302, 222] on code "const user = await privy . importUser ({ linkedAccounts: [ { type: 'email' , ad…" at bounding box center [307, 314] width 317 height 320
click at [172, 234] on button "See all 34 lines" at bounding box center [308, 230] width 320 height 11
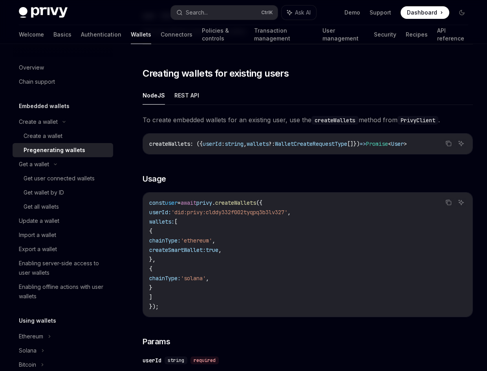
scroll to position [1138, 0]
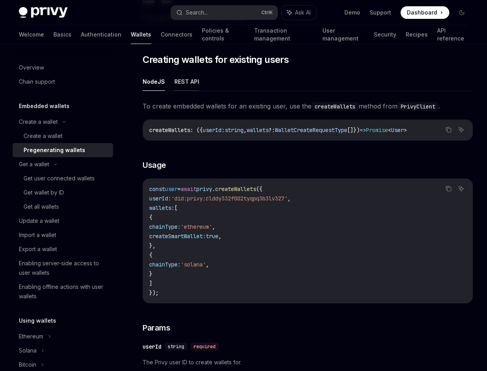
click at [181, 85] on button "REST API" at bounding box center [186, 81] width 25 height 18
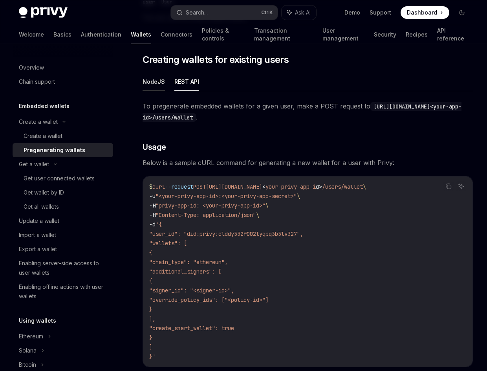
click at [152, 85] on button "NodeJS" at bounding box center [154, 81] width 22 height 18
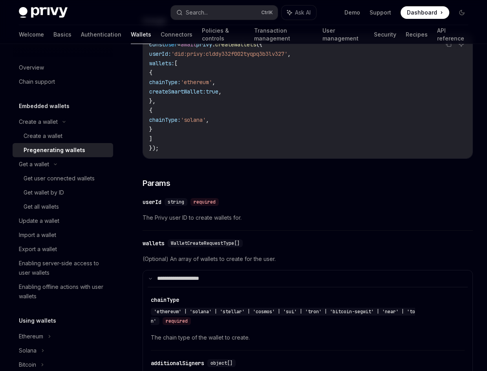
scroll to position [1295, 0]
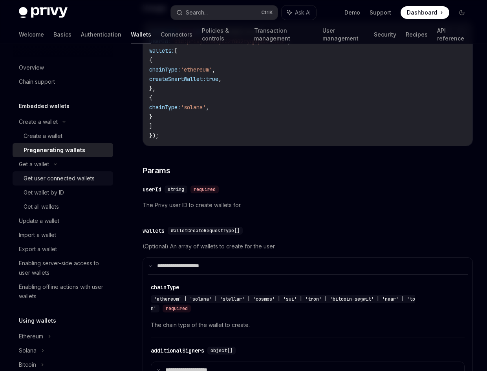
click at [70, 180] on div "Get user connected wallets" at bounding box center [59, 178] width 71 height 9
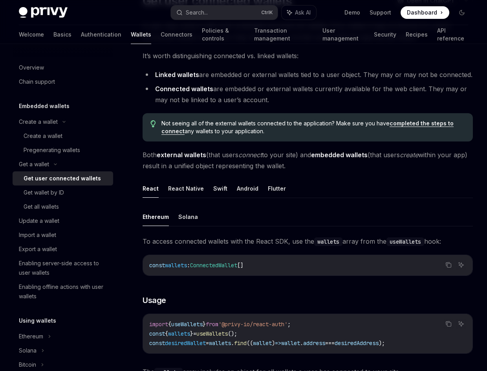
scroll to position [157, 0]
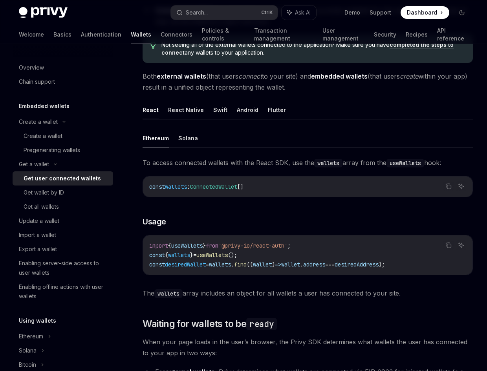
click at [225, 255] on span "useWallets" at bounding box center [211, 254] width 31 height 7
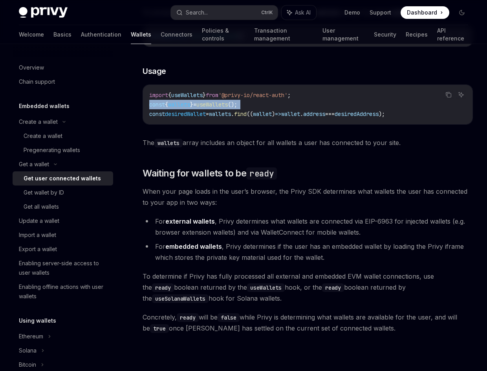
scroll to position [314, 0]
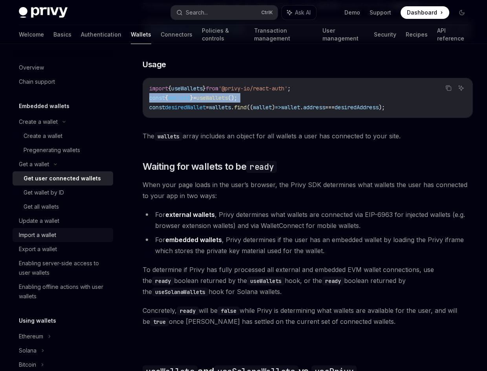
click at [65, 236] on div "Import a wallet" at bounding box center [64, 234] width 90 height 9
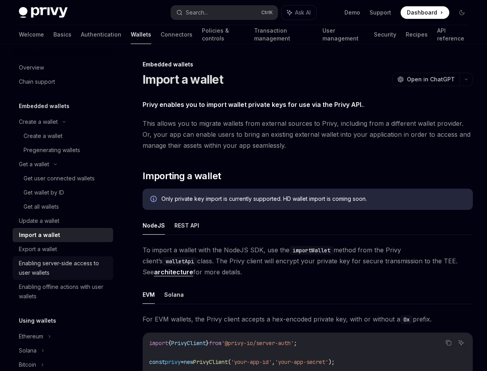
click at [59, 269] on div "Enabling server-side access to user wallets" at bounding box center [64, 267] width 90 height 19
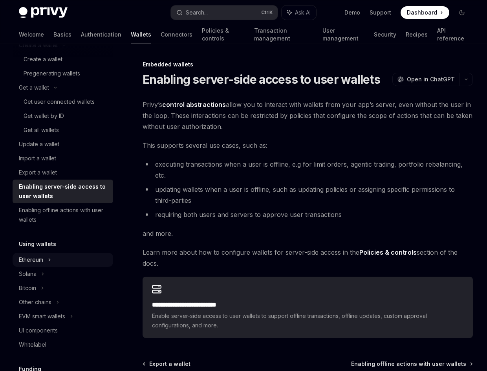
scroll to position [79, 0]
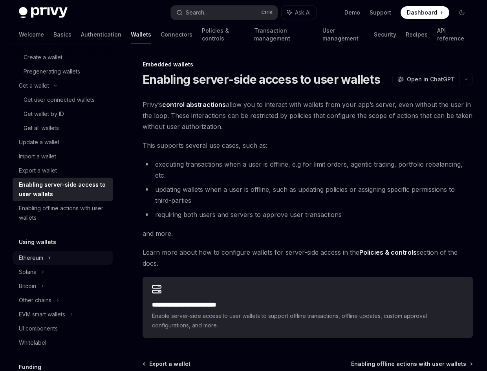
click at [66, 50] on div "Ethereum" at bounding box center [63, 43] width 100 height 14
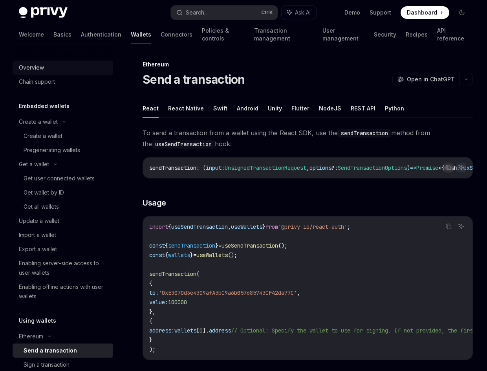
click at [41, 73] on link "Overview" at bounding box center [63, 67] width 100 height 14
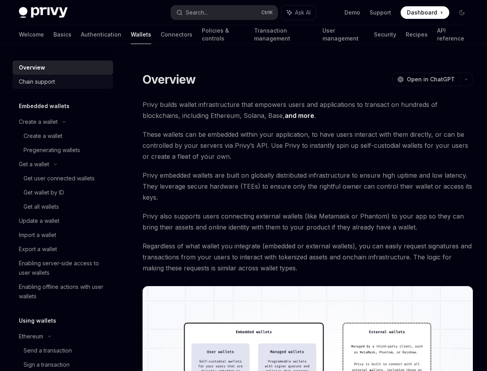
click at [45, 82] on div "Chain support" at bounding box center [37, 81] width 36 height 9
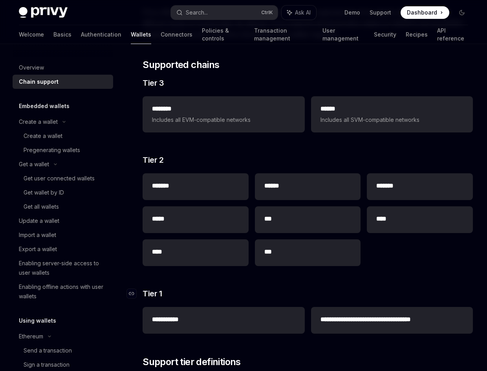
scroll to position [79, 0]
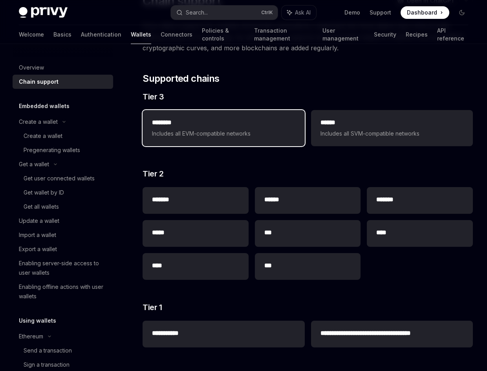
click at [231, 136] on span "Includes all EVM-compatible networks" at bounding box center [223, 133] width 143 height 9
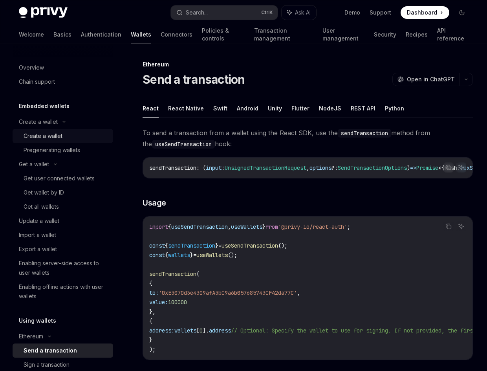
click at [57, 134] on div "Create a wallet" at bounding box center [43, 135] width 39 height 9
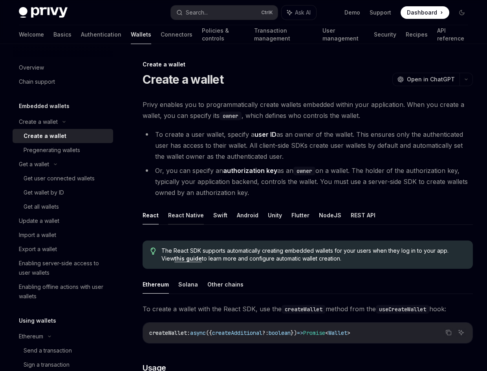
click at [186, 215] on button "React Native" at bounding box center [186, 215] width 36 height 18
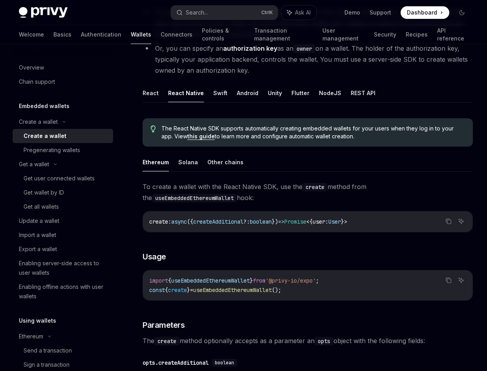
scroll to position [118, 0]
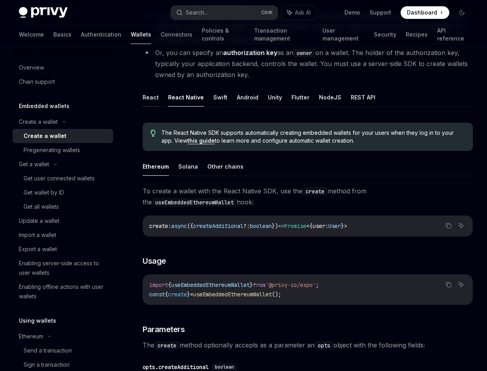
click at [148, 99] on button "React" at bounding box center [151, 97] width 16 height 18
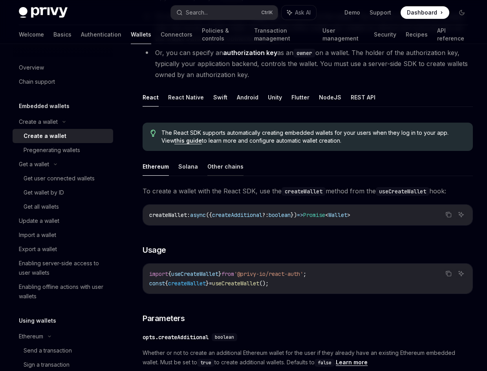
click at [216, 167] on button "Other chains" at bounding box center [225, 166] width 36 height 18
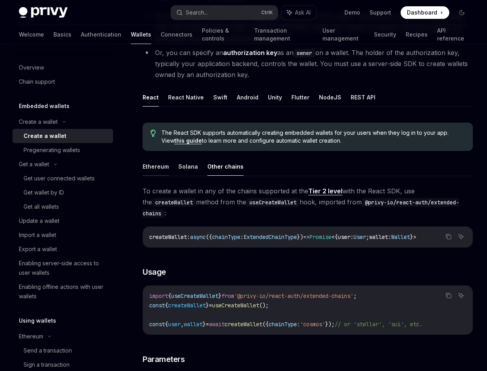
click at [151, 169] on button "Ethereum" at bounding box center [156, 166] width 26 height 18
type textarea "*"
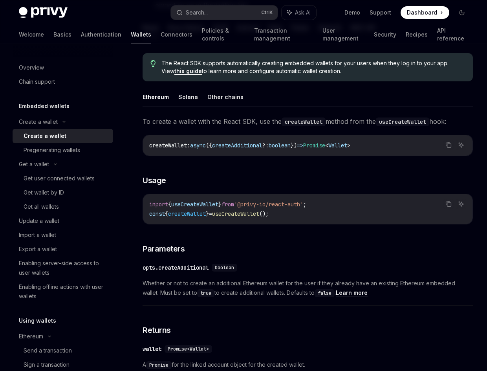
scroll to position [196, 0]
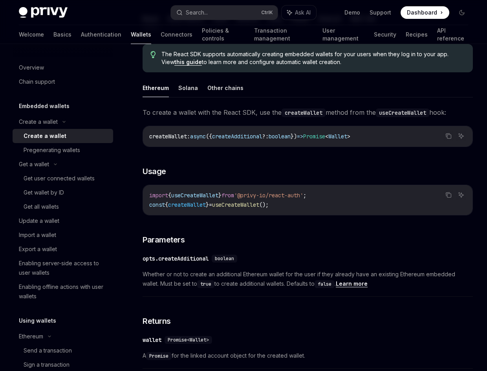
click at [250, 205] on span "useCreateWallet" at bounding box center [235, 204] width 47 height 7
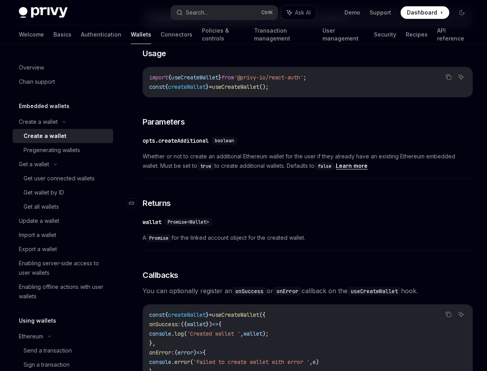
scroll to position [275, 0]
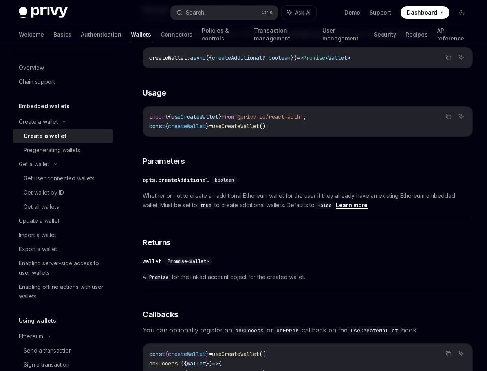
click at [204, 126] on span "createWallet" at bounding box center [187, 125] width 38 height 7
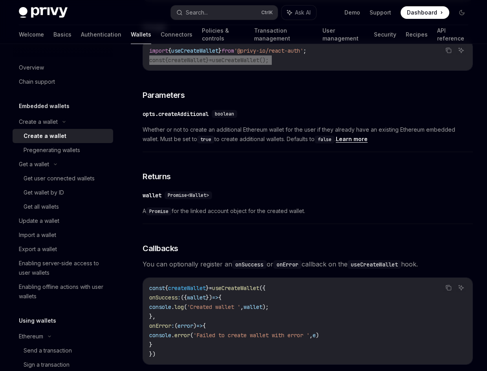
scroll to position [353, 0]
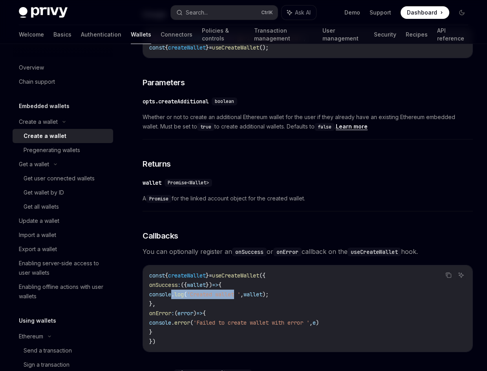
drag, startPoint x: 198, startPoint y: 294, endPoint x: 263, endPoint y: 292, distance: 65.6
click at [263, 292] on span "console . log ( 'Created wallet ' , wallet );" at bounding box center [208, 293] width 119 height 7
click at [240, 292] on span "'Created wallet '" at bounding box center [213, 293] width 53 height 7
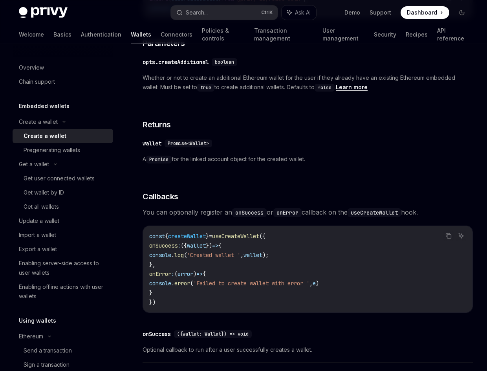
scroll to position [432, 0]
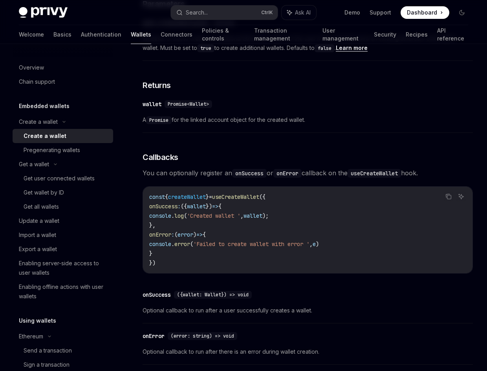
drag, startPoint x: 169, startPoint y: 206, endPoint x: 270, endPoint y: 241, distance: 106.5
click at [269, 241] on code "const { createWallet } = useCreateWallet ({ onSuccess : ({ wallet }) => { conso…" at bounding box center [307, 229] width 317 height 75
click at [270, 241] on span "'Failed to create wallet with error '" at bounding box center [251, 243] width 116 height 7
click at [208, 200] on code "const { createWallet } = useCreateWallet ({ onSuccess : ({ wallet }) => { conso…" at bounding box center [307, 229] width 317 height 75
drag, startPoint x: 229, startPoint y: 195, endPoint x: 254, endPoint y: 195, distance: 25.1
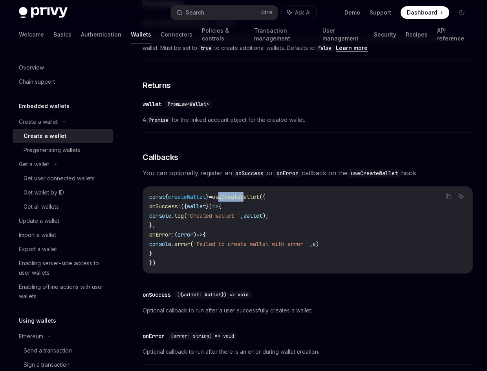
click at [254, 195] on span "useCreateWallet" at bounding box center [235, 196] width 47 height 7
click at [206, 197] on span "createWallet" at bounding box center [187, 196] width 38 height 7
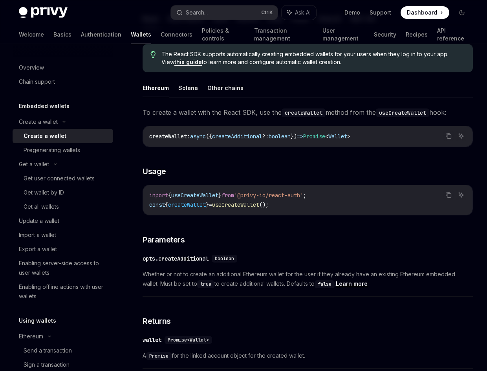
scroll to position [157, 0]
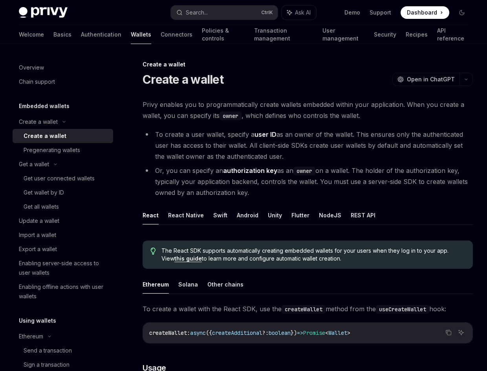
scroll to position [157, 0]
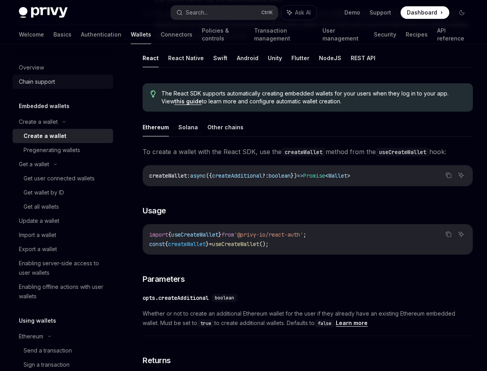
click at [42, 84] on div "Chain support" at bounding box center [37, 81] width 36 height 9
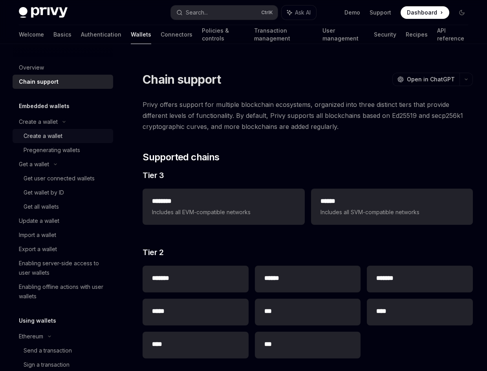
click at [51, 135] on div "Create a wallet" at bounding box center [43, 135] width 39 height 9
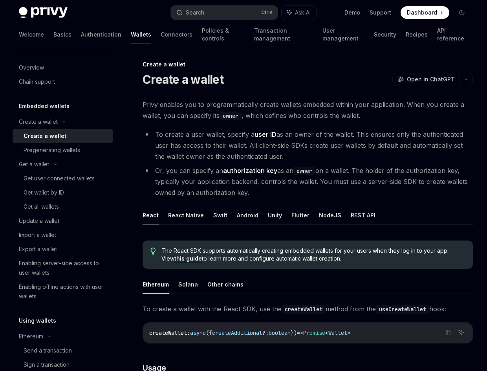
type textarea "*"
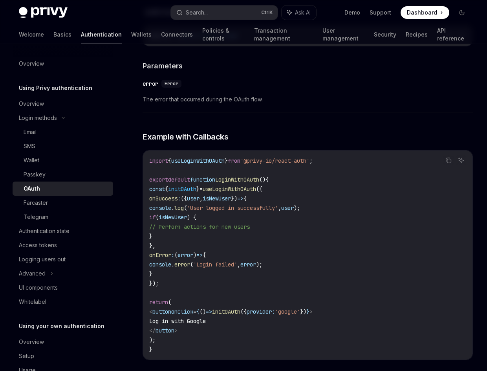
scroll to position [1295, 0]
click at [252, 191] on span "useLoginWithOAuth" at bounding box center [229, 188] width 53 height 7
click at [278, 209] on span "'User logged in successfully'" at bounding box center [232, 206] width 91 height 7
click at [243, 220] on code "import { useLoginWithOAuth } from '@privy-io/react-auth' ; export default funct…" at bounding box center [307, 254] width 317 height 198
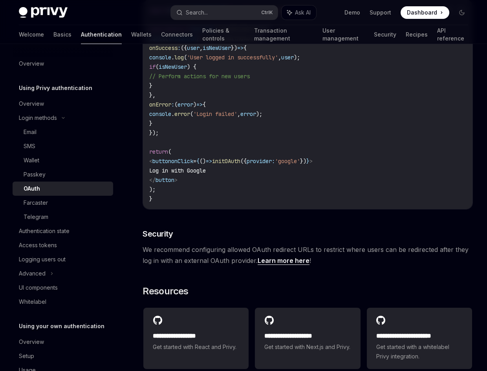
scroll to position [1452, 0]
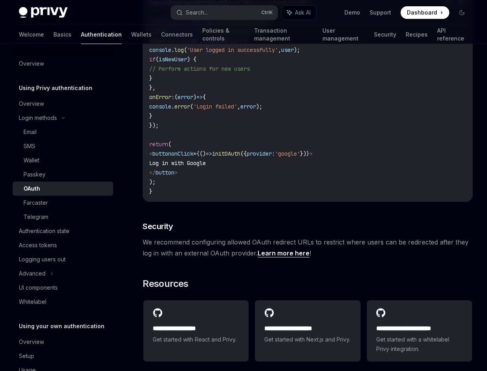
drag, startPoint x: 240, startPoint y: 187, endPoint x: 236, endPoint y: 188, distance: 4.4
click at [240, 187] on code "import { useLoginWithOAuth } from '@privy-io/react-auth' ; export default funct…" at bounding box center [307, 97] width 317 height 198
drag, startPoint x: 217, startPoint y: 243, endPoint x: 387, endPoint y: 245, distance: 169.6
click at [387, 245] on span "We recommend configuring allowed OAuth redirect URLs to restrict where users ca…" at bounding box center [308, 247] width 330 height 22
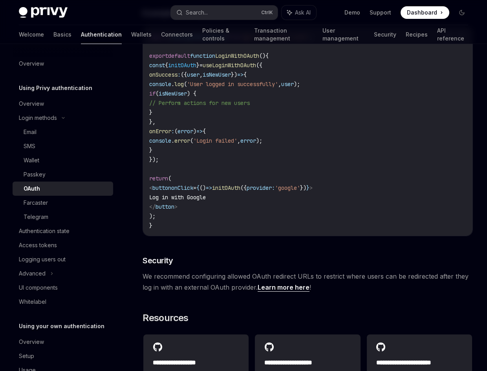
scroll to position [1374, 0]
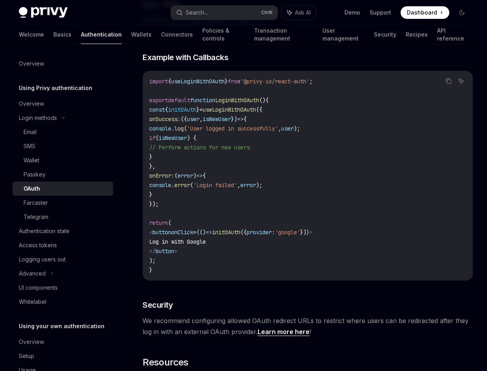
click at [248, 201] on code "import { useLoginWithOAuth } from '@privy-io/react-auth' ; export default funct…" at bounding box center [307, 176] width 317 height 198
click at [197, 245] on code "import { useLoginWithOAuth } from '@privy-io/react-auth' ; export default funct…" at bounding box center [307, 176] width 317 height 198
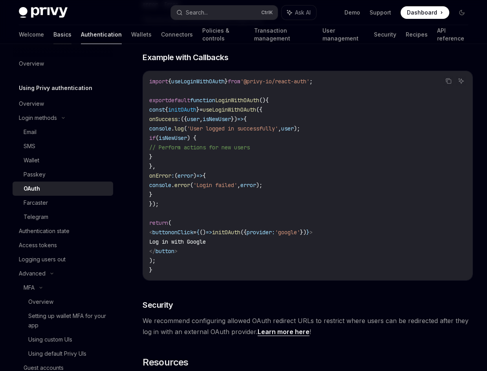
scroll to position [13, 0]
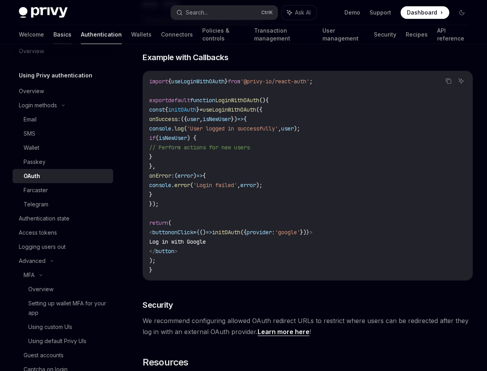
click at [53, 37] on link "Basics" at bounding box center [62, 34] width 18 height 19
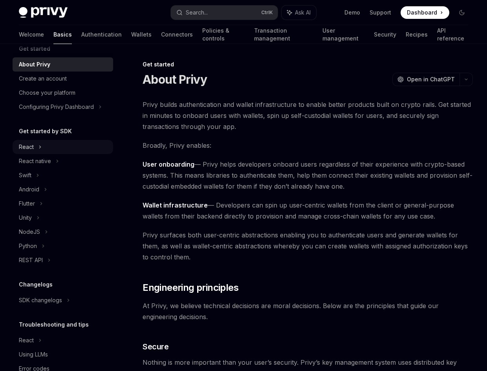
click at [63, 150] on div "React" at bounding box center [63, 147] width 100 height 14
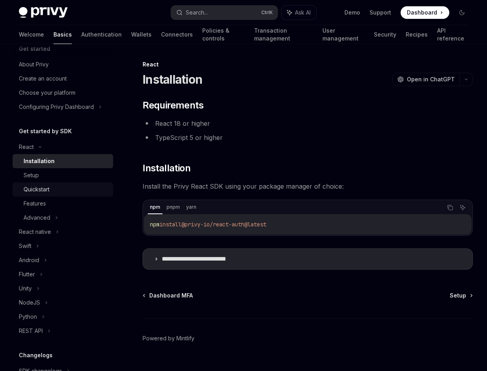
click at [57, 186] on div "Quickstart" at bounding box center [66, 189] width 85 height 9
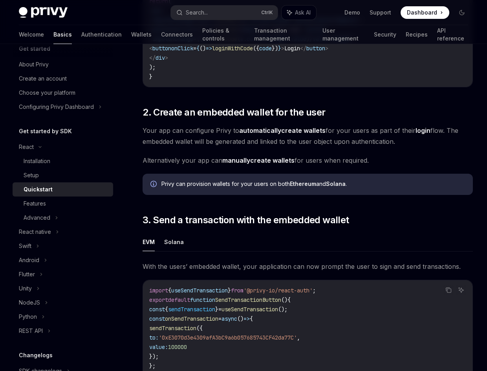
scroll to position [471, 0]
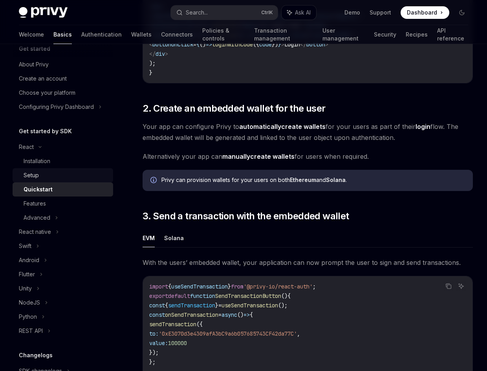
click at [35, 171] on div "Setup" at bounding box center [31, 174] width 15 height 9
type textarea "*"
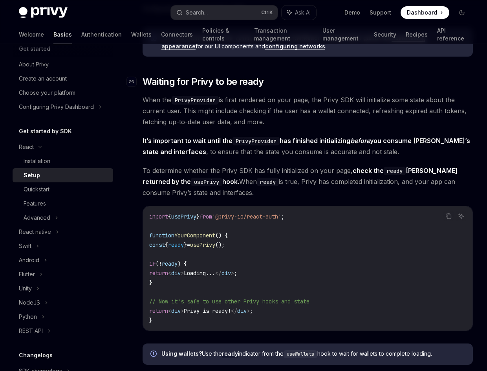
scroll to position [785, 0]
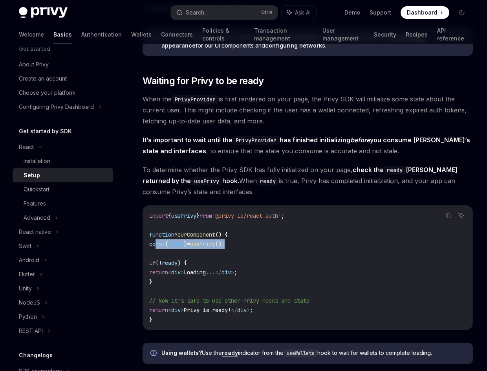
drag, startPoint x: 247, startPoint y: 242, endPoint x: 155, endPoint y: 241, distance: 91.5
click at [155, 241] on code "import { usePrivy } from '@privy-io/react-auth' ; function YourComponent () { c…" at bounding box center [307, 267] width 317 height 113
copy span "const { ready } = usePrivy ();"
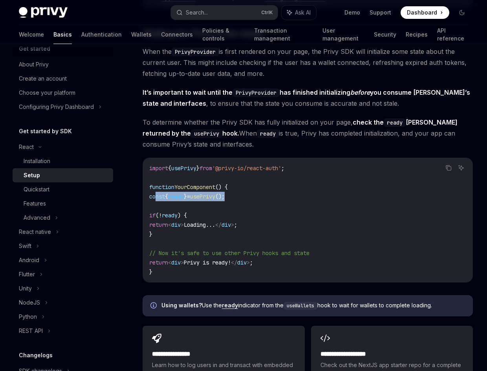
scroll to position [903, 0]
